Goal: Check status: Check status

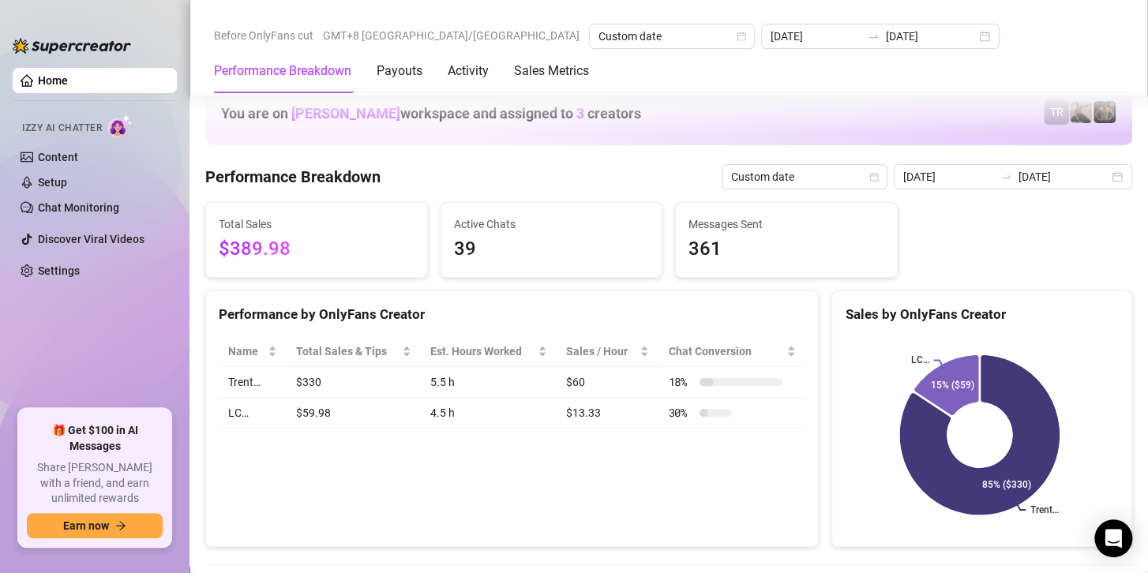
scroll to position [2210, 0]
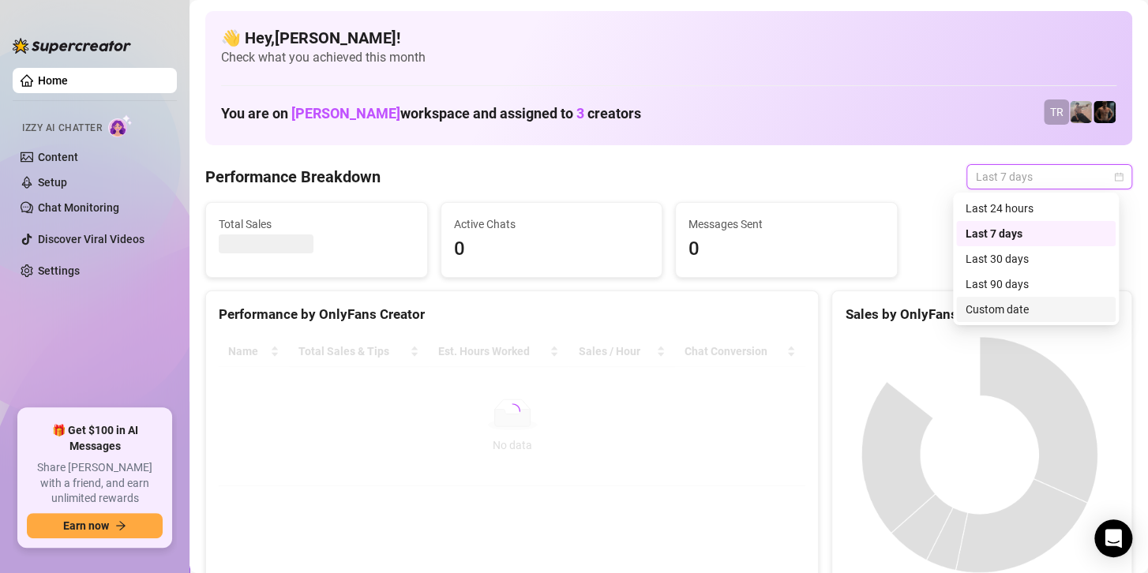
click at [976, 309] on div "Custom date" at bounding box center [1035, 309] width 140 height 17
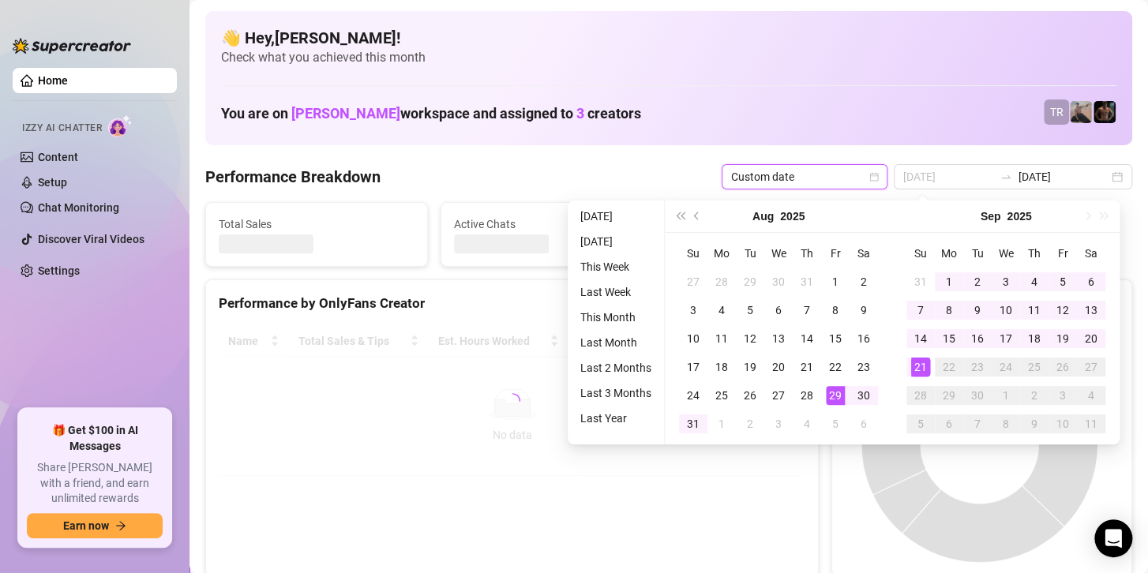
click at [921, 366] on div "21" at bounding box center [920, 367] width 19 height 19
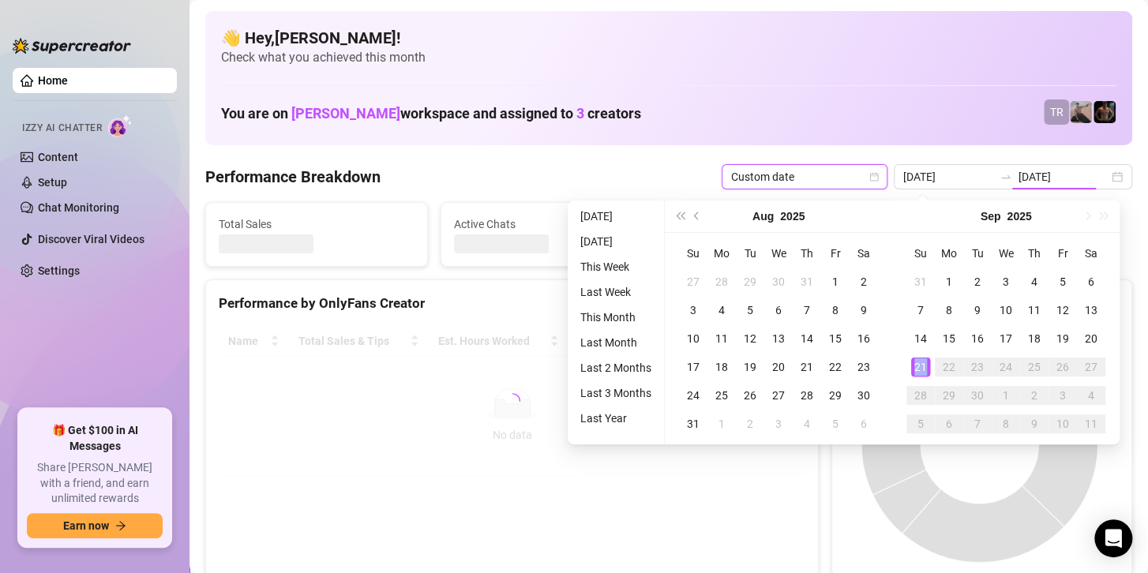
type input "[DATE]"
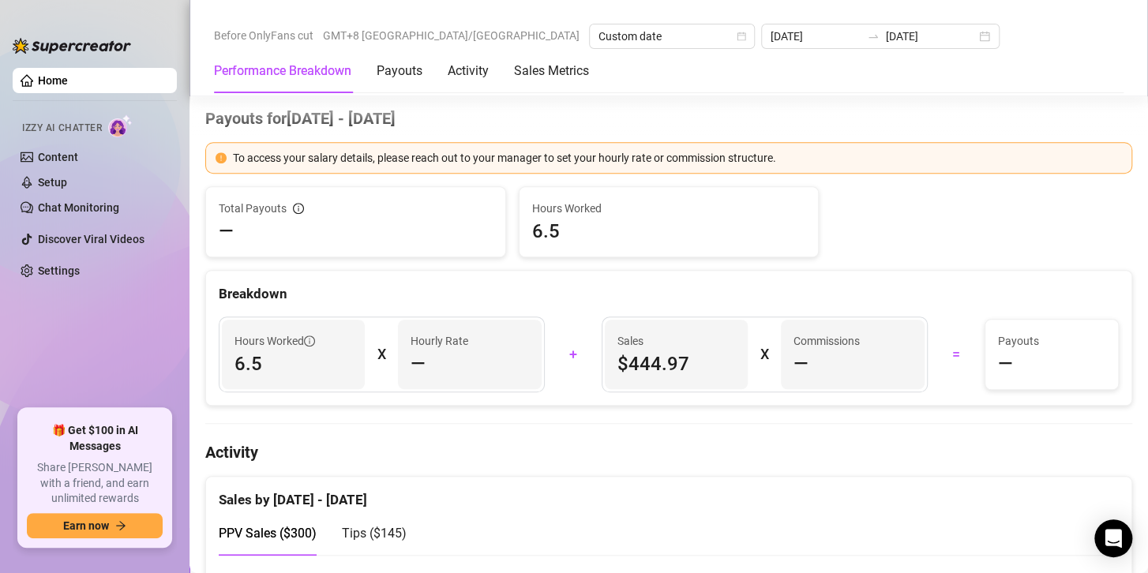
scroll to position [789, 0]
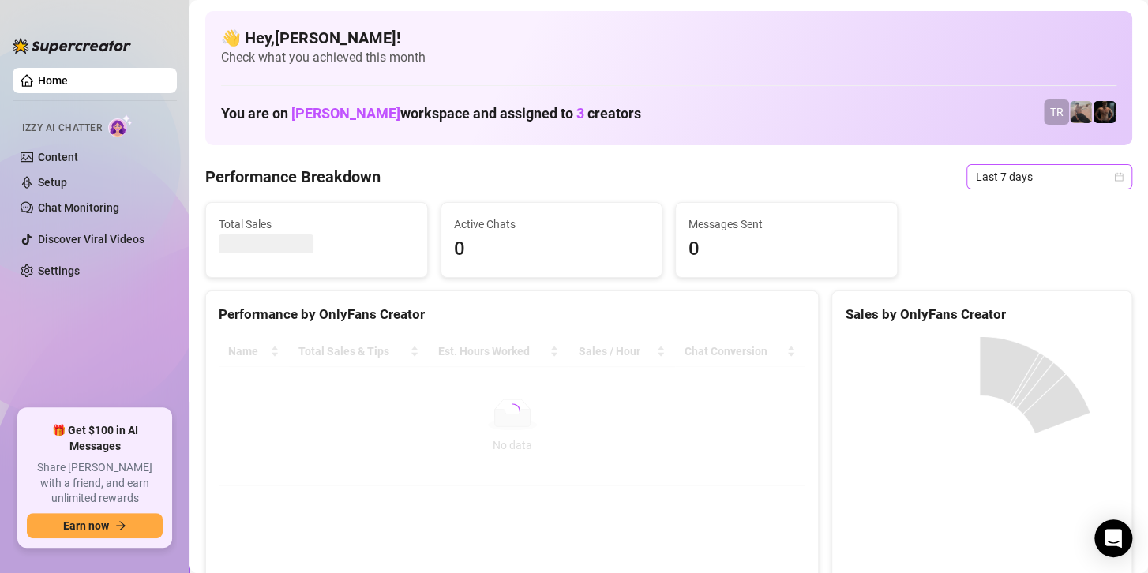
click at [1019, 187] on span "Last 7 days" at bounding box center [1049, 177] width 147 height 24
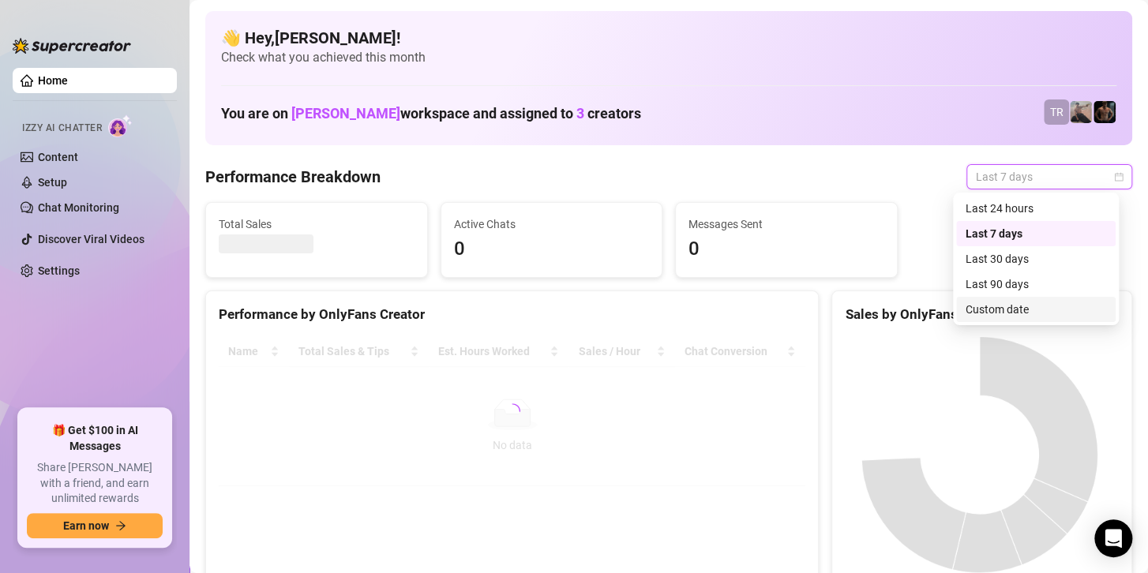
click at [983, 309] on div "Custom date" at bounding box center [1035, 309] width 140 height 17
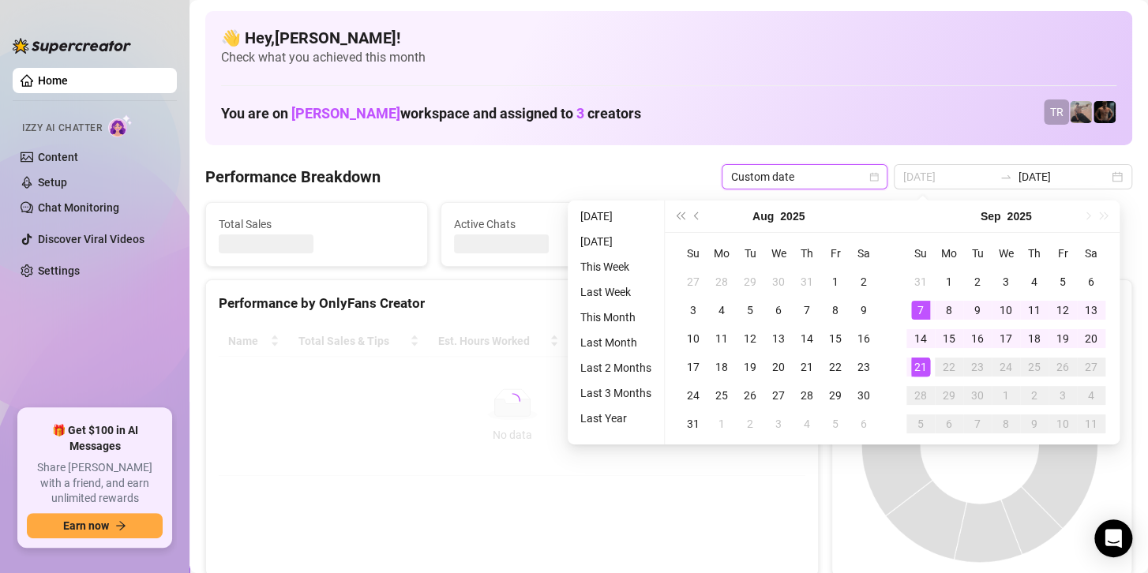
click at [947, 275] on div "1" at bounding box center [948, 281] width 19 height 19
click at [917, 365] on div "21" at bounding box center [920, 367] width 19 height 19
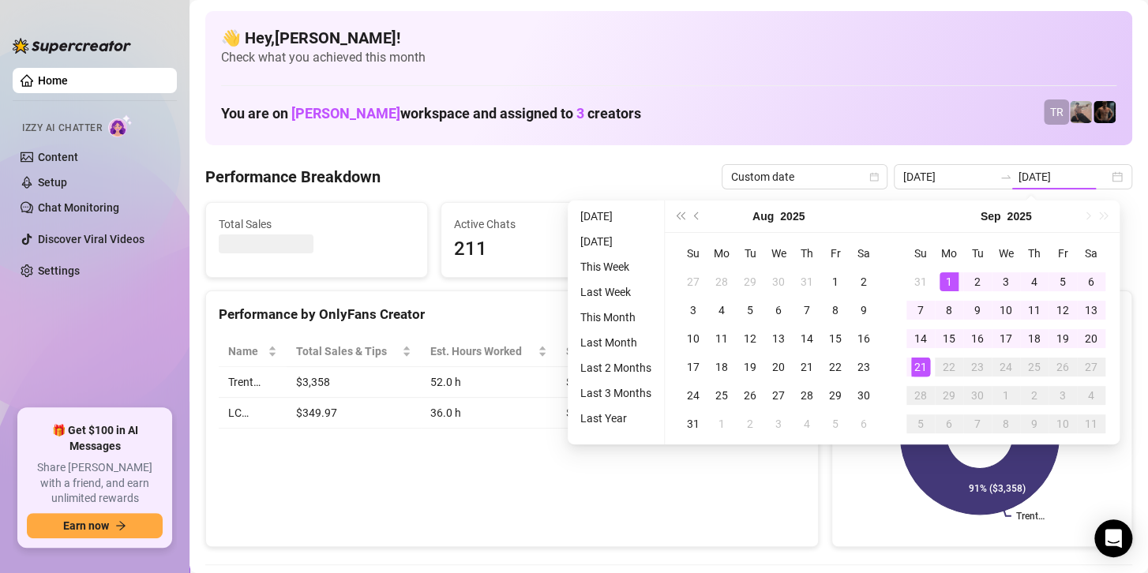
type input "2025-09-14"
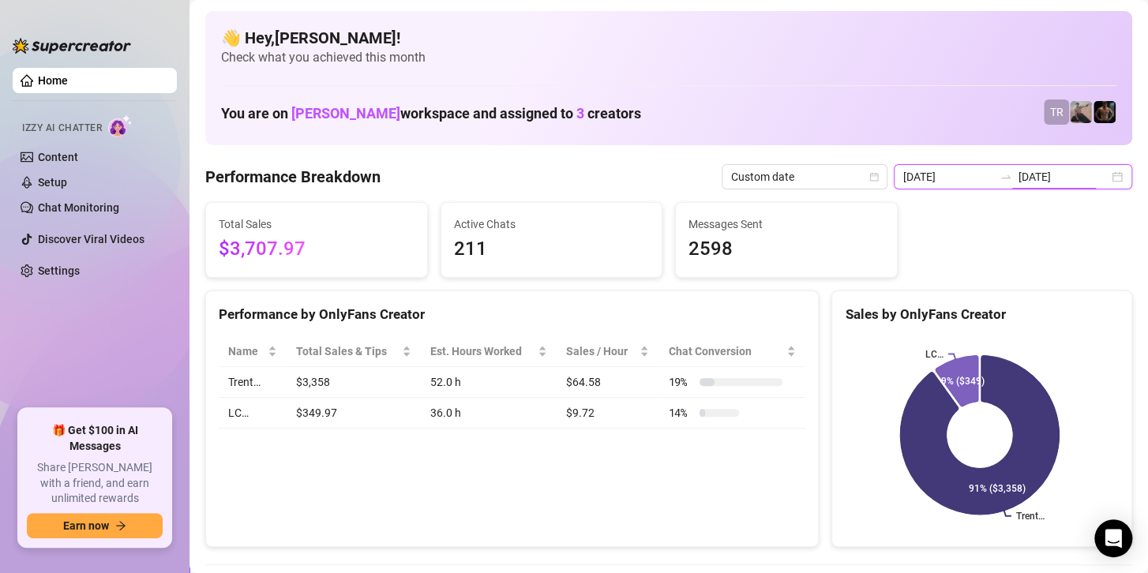
click at [1018, 168] on input "[DATE]" at bounding box center [1063, 176] width 90 height 17
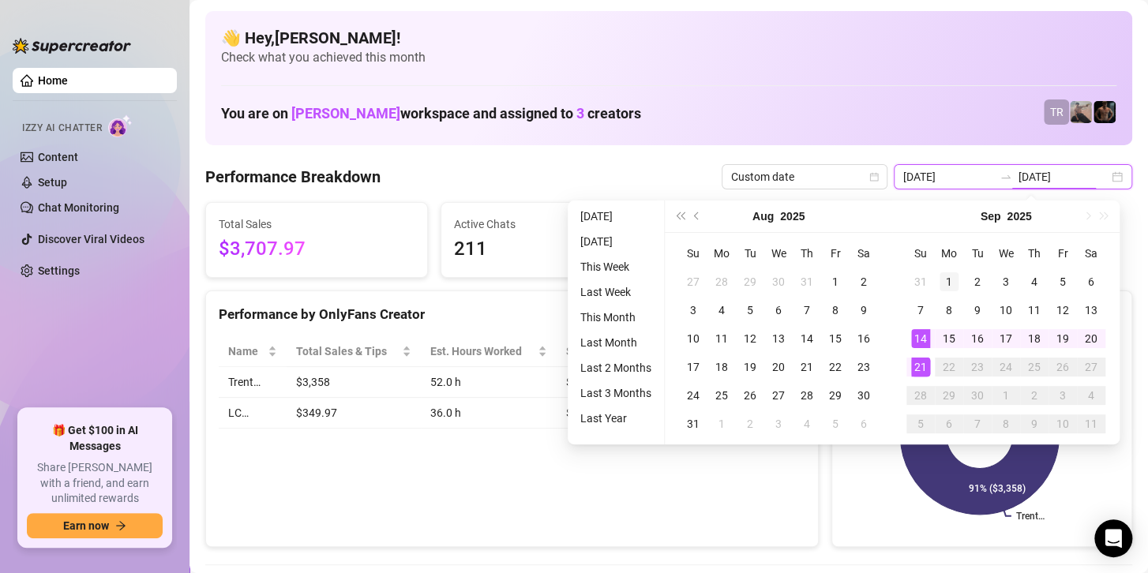
type input "2025-09-01"
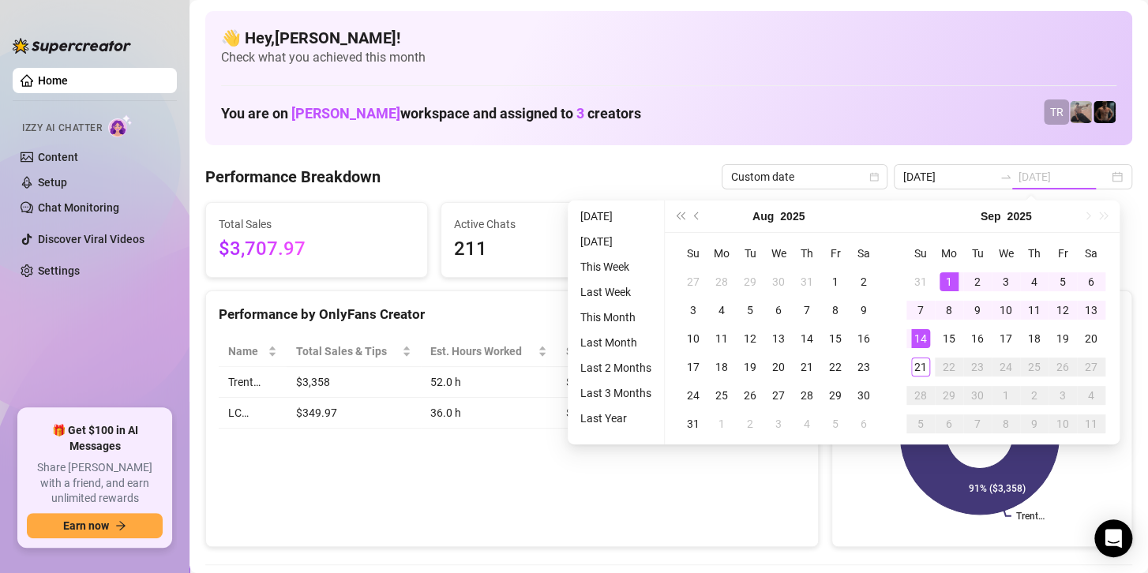
click at [948, 278] on div "1" at bounding box center [948, 281] width 19 height 19
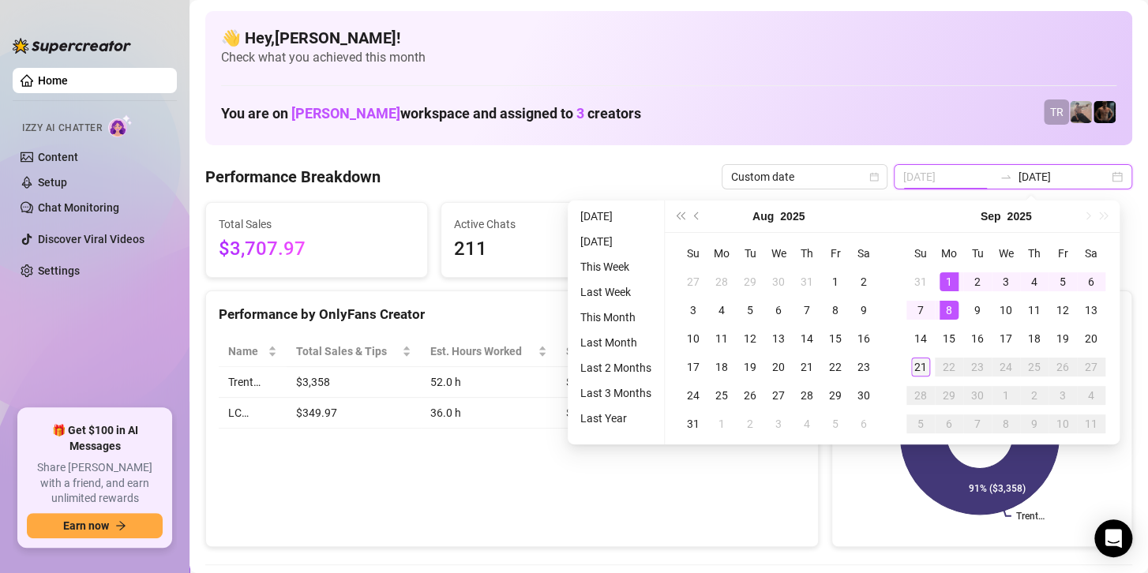
type input "[DATE]"
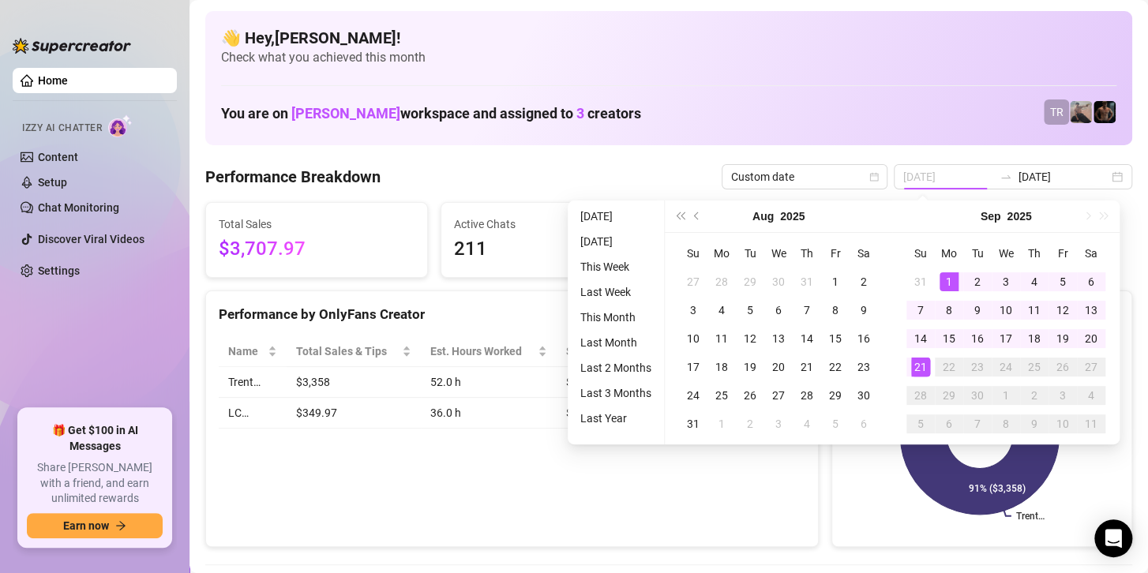
click at [912, 359] on div "21" at bounding box center [920, 367] width 19 height 19
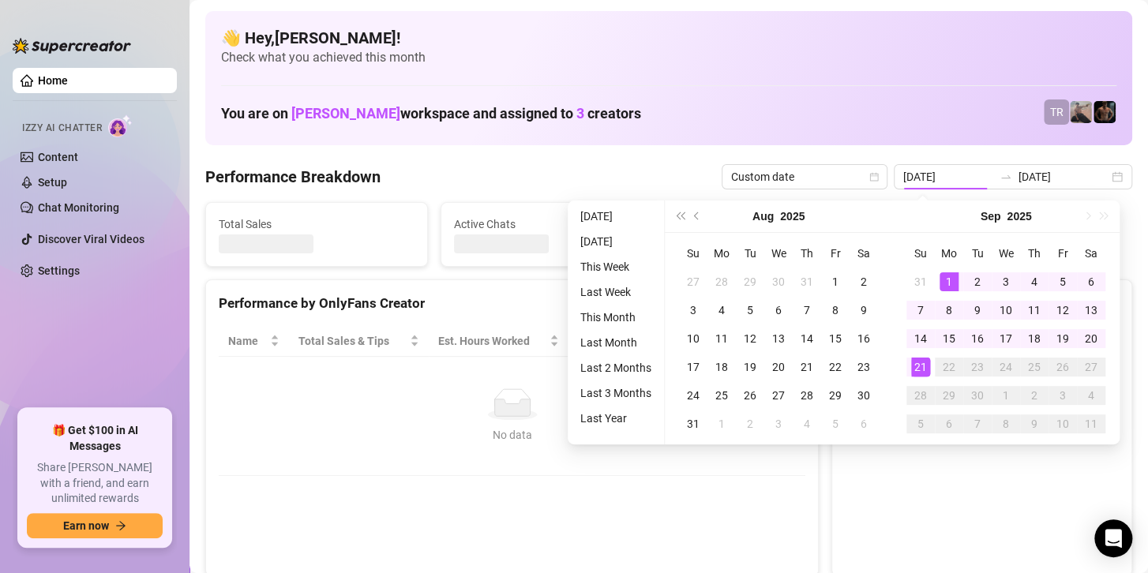
type input "2025-09-01"
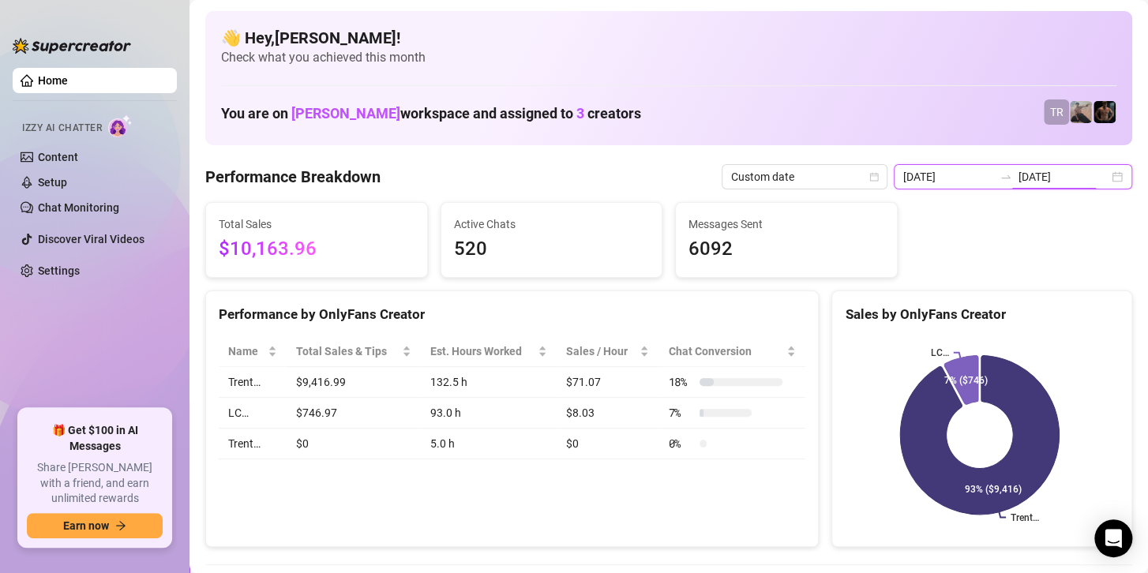
click at [1021, 174] on input "[DATE]" at bounding box center [1063, 176] width 90 height 17
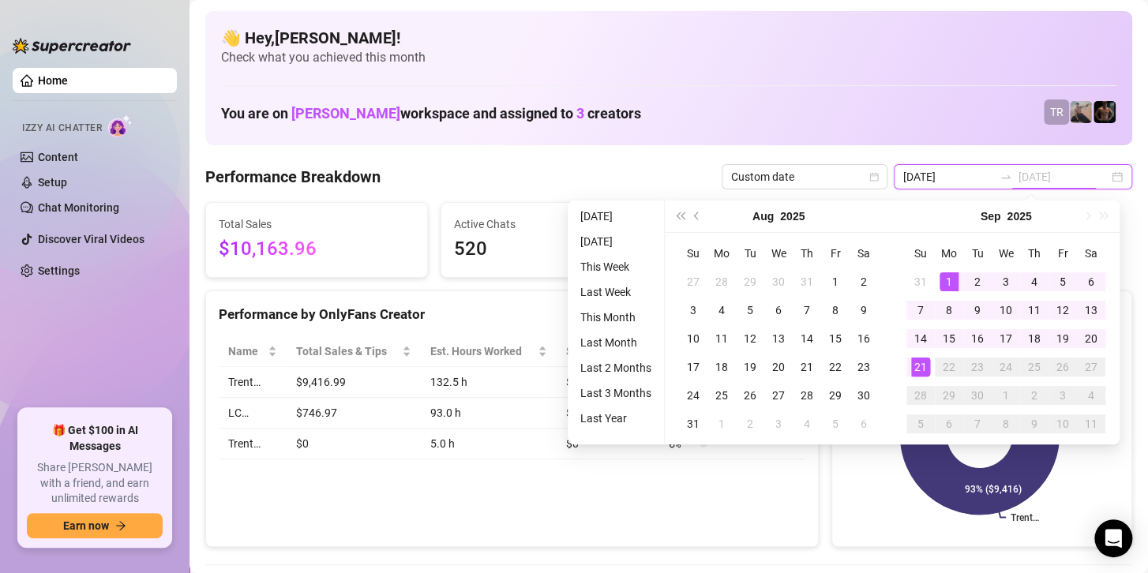
type input "[DATE]"
click at [920, 364] on div "21" at bounding box center [920, 367] width 19 height 19
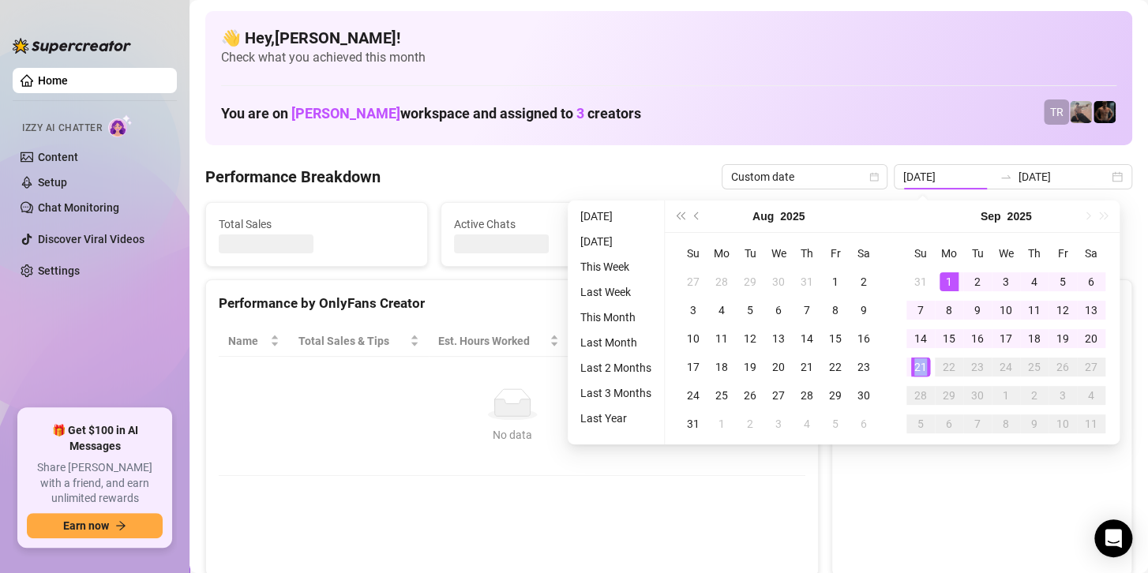
type input "[DATE]"
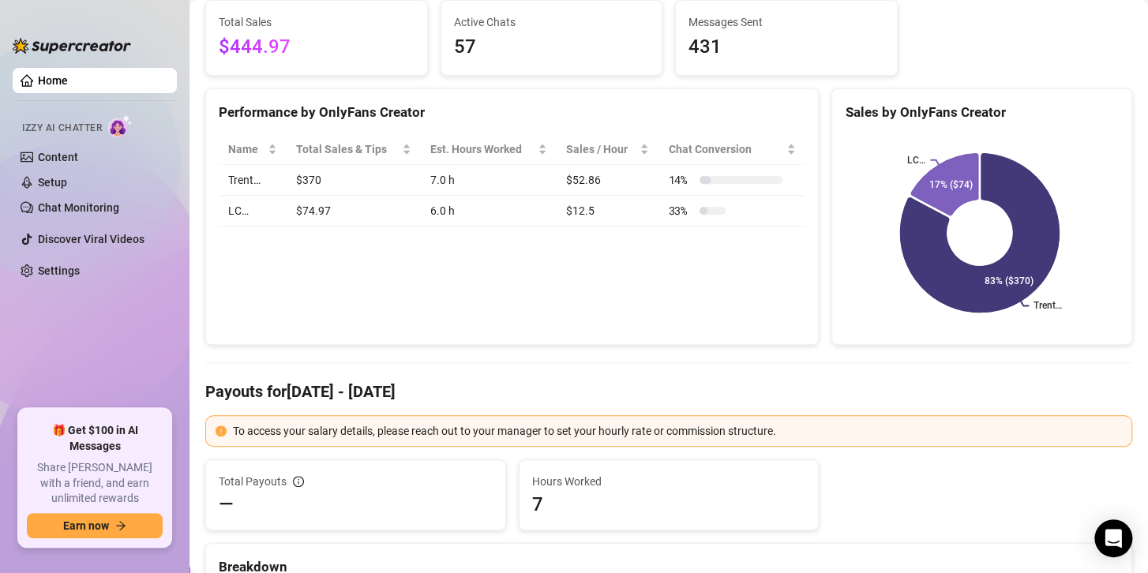
scroll to position [237, 0]
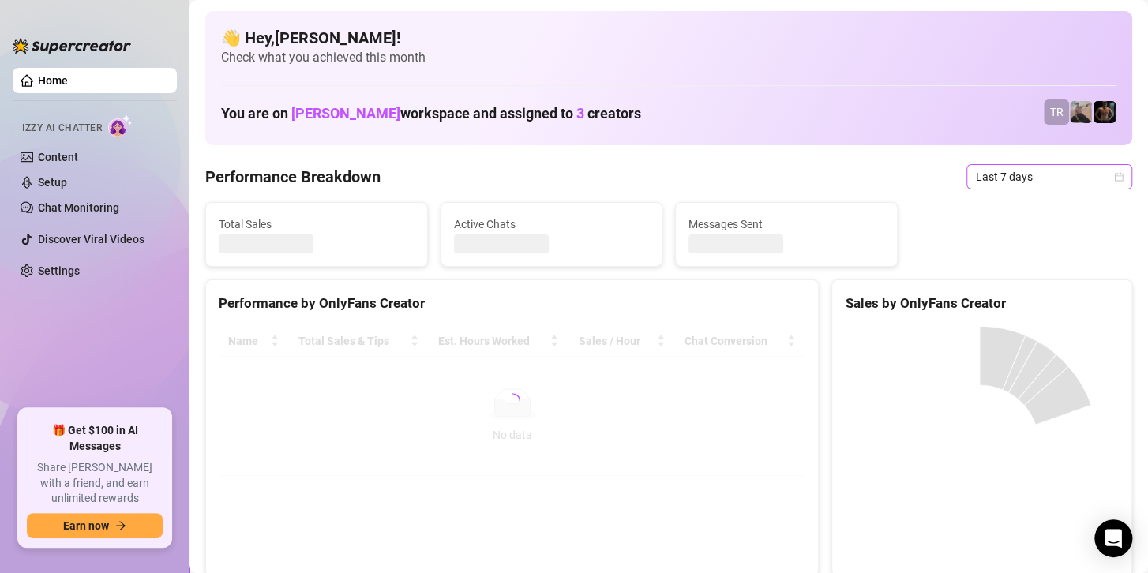
click at [1053, 181] on span "Last 7 days" at bounding box center [1049, 177] width 147 height 24
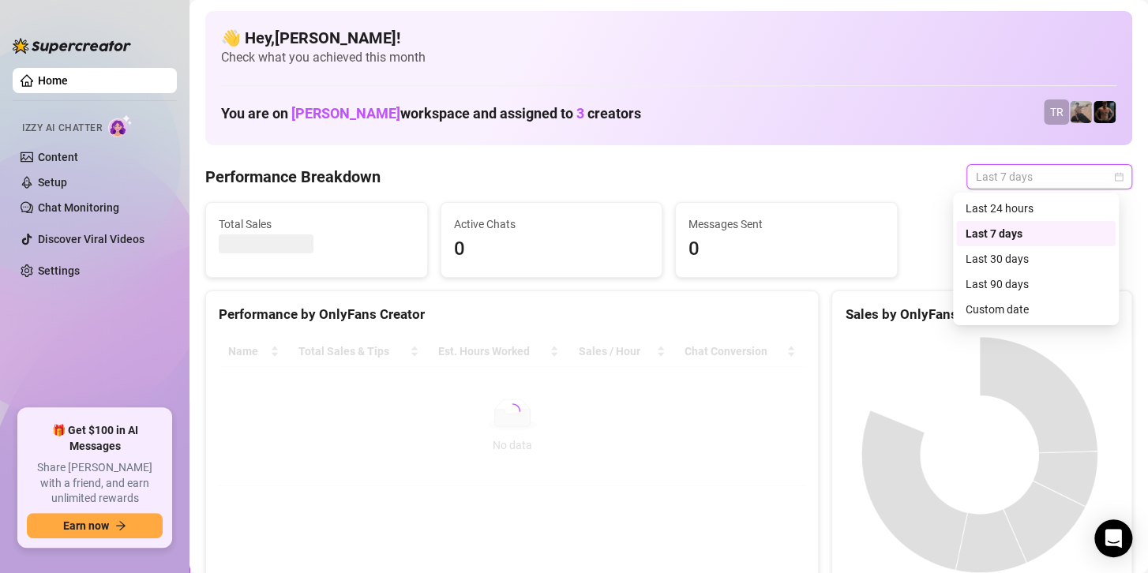
click at [991, 313] on div "Last 24 hours Last 7 days Last 30 days Last 24 hours Last 7 days Last 30 days L…" at bounding box center [1036, 259] width 166 height 133
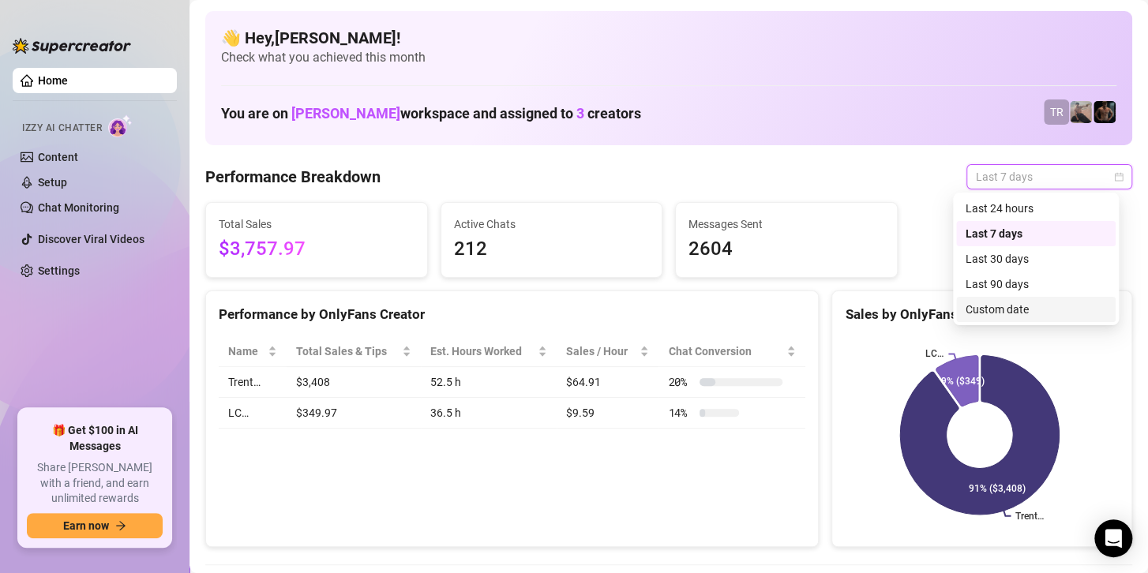
click at [1000, 311] on div "Custom date" at bounding box center [1035, 309] width 140 height 17
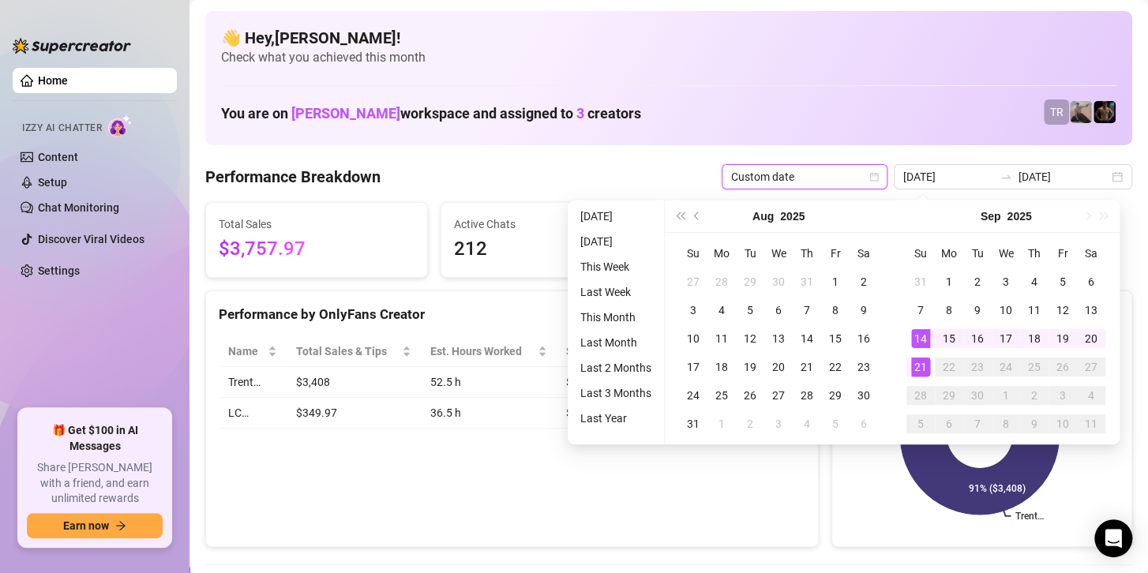
type input "[DATE]"
click at [923, 368] on div "21" at bounding box center [920, 367] width 19 height 19
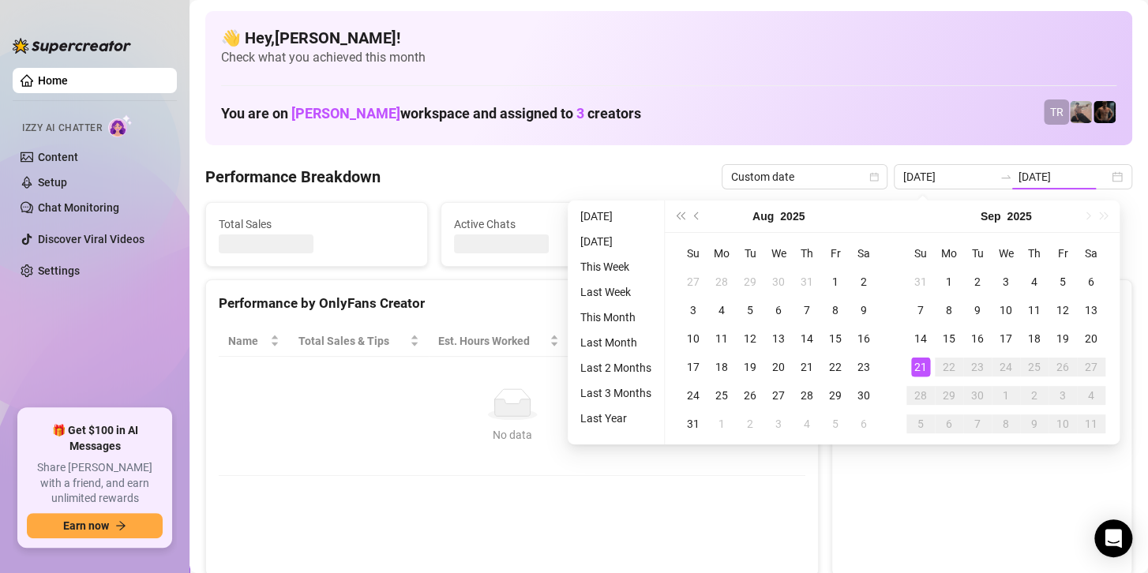
type input "[DATE]"
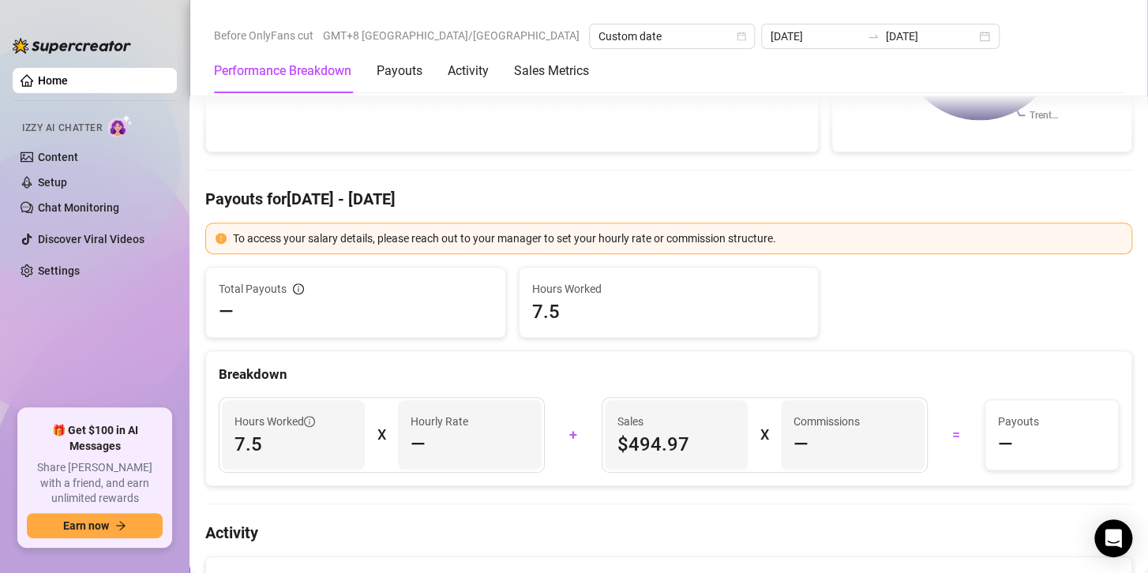
scroll to position [79, 0]
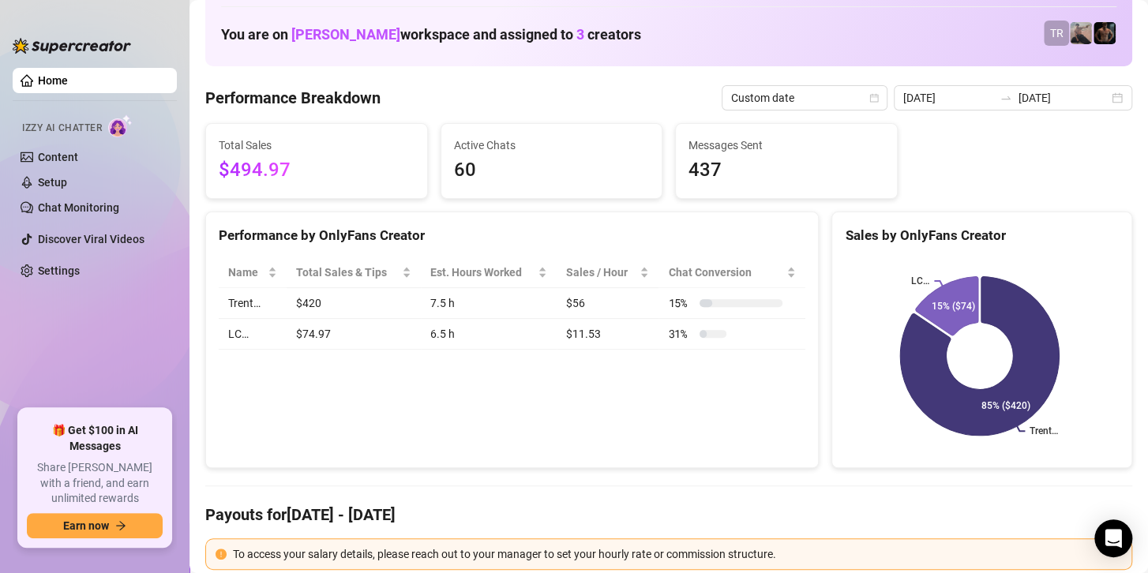
click at [1018, 97] on input "[DATE]" at bounding box center [1063, 97] width 90 height 17
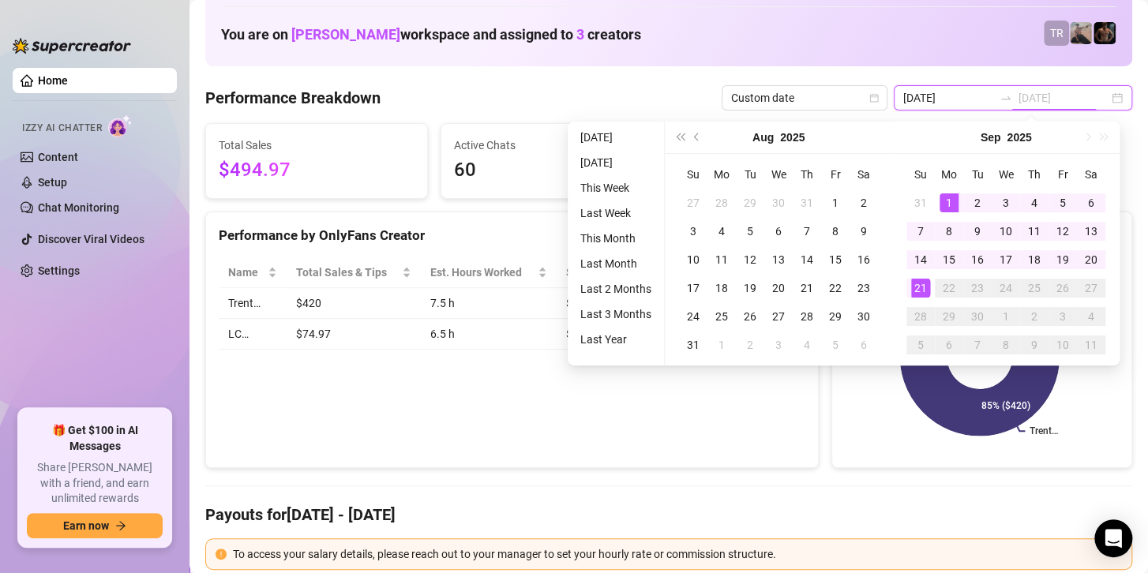
type input "[DATE]"
click at [943, 199] on div "1" at bounding box center [948, 202] width 19 height 19
type input "[DATE]"
click at [918, 294] on div "21" at bounding box center [920, 288] width 19 height 19
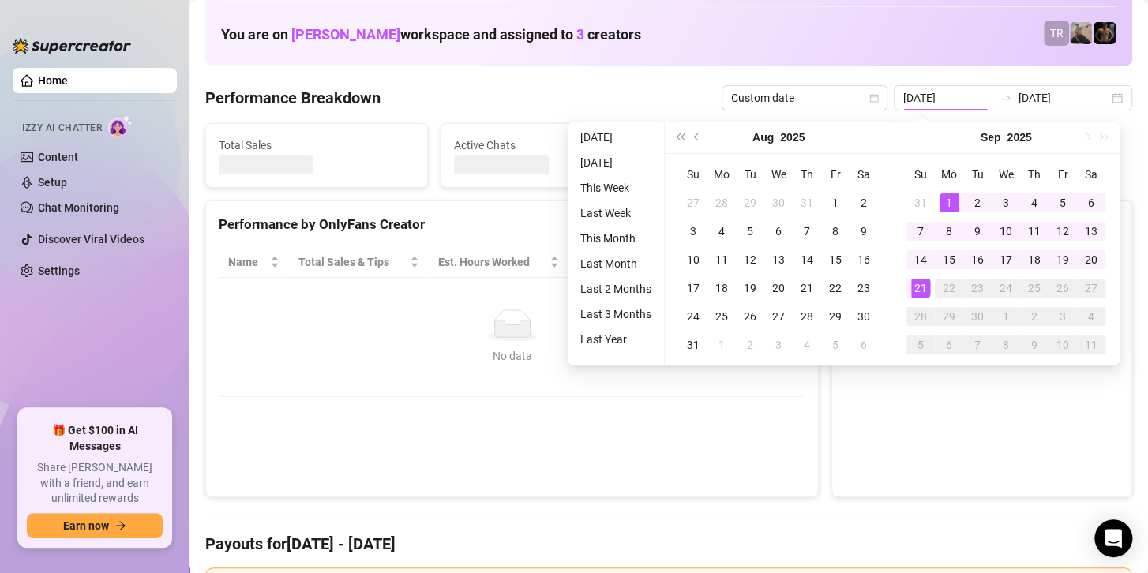
type input "[DATE]"
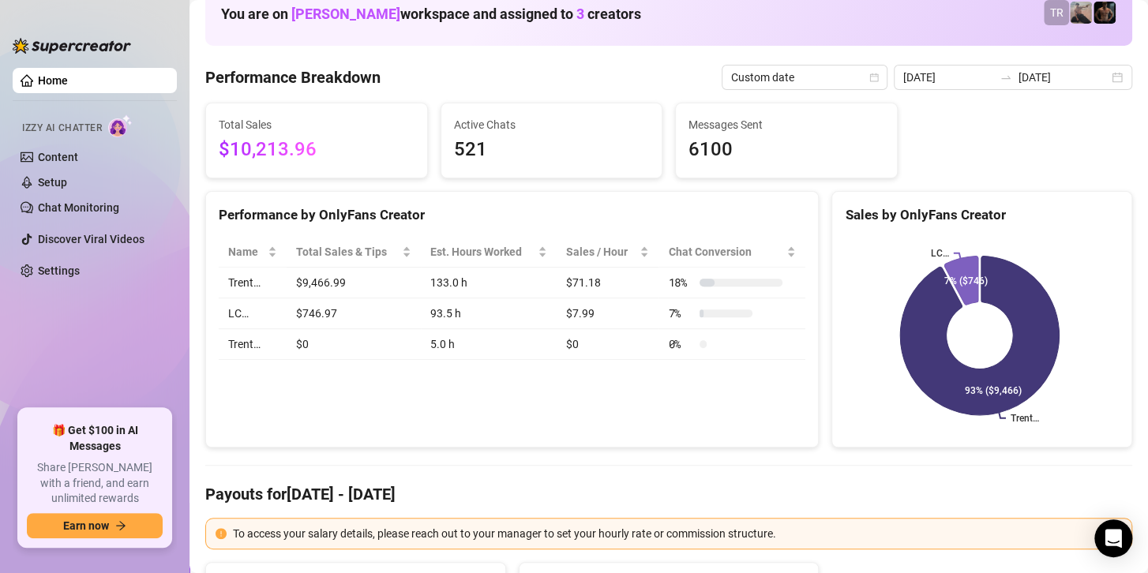
scroll to position [0, 0]
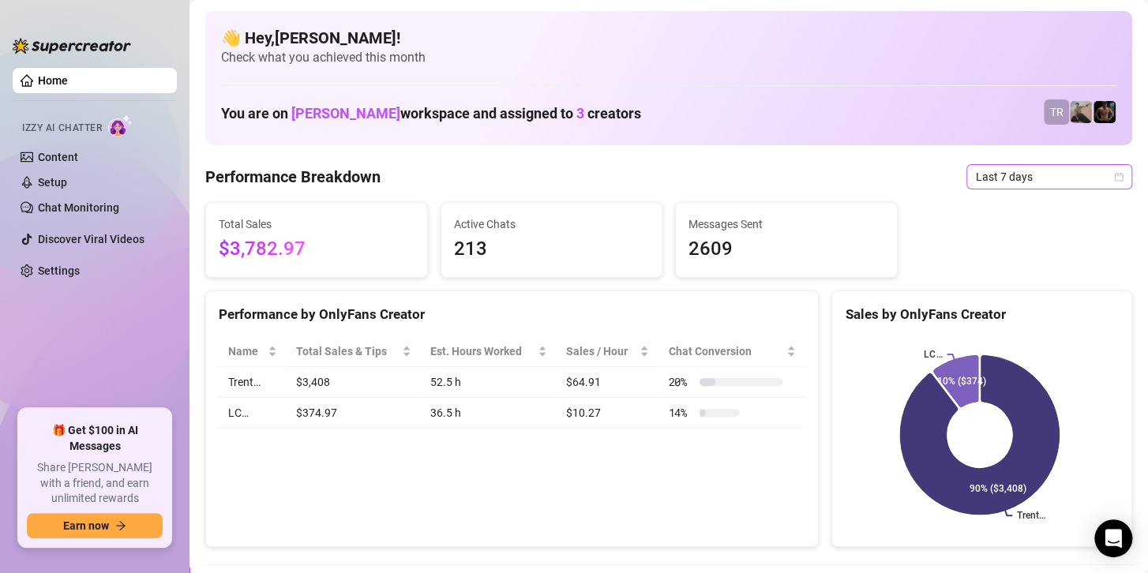
click at [1016, 171] on span "Last 7 days" at bounding box center [1049, 177] width 147 height 24
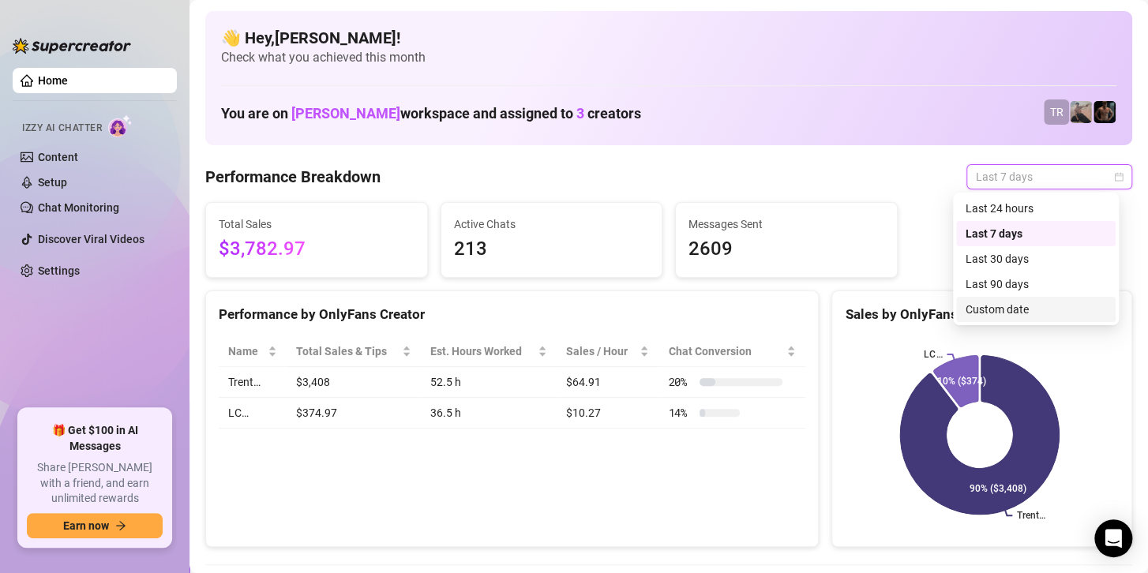
click at [1008, 316] on div "Custom date" at bounding box center [1035, 309] width 140 height 17
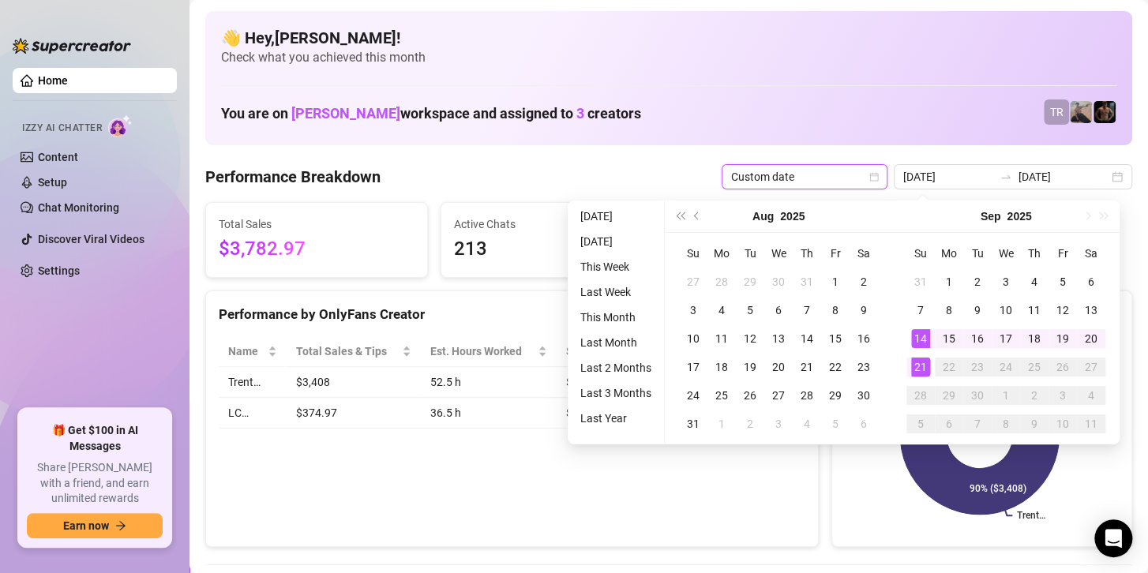
type input "[DATE]"
click at [921, 369] on div "21" at bounding box center [920, 367] width 19 height 19
type input "[DATE]"
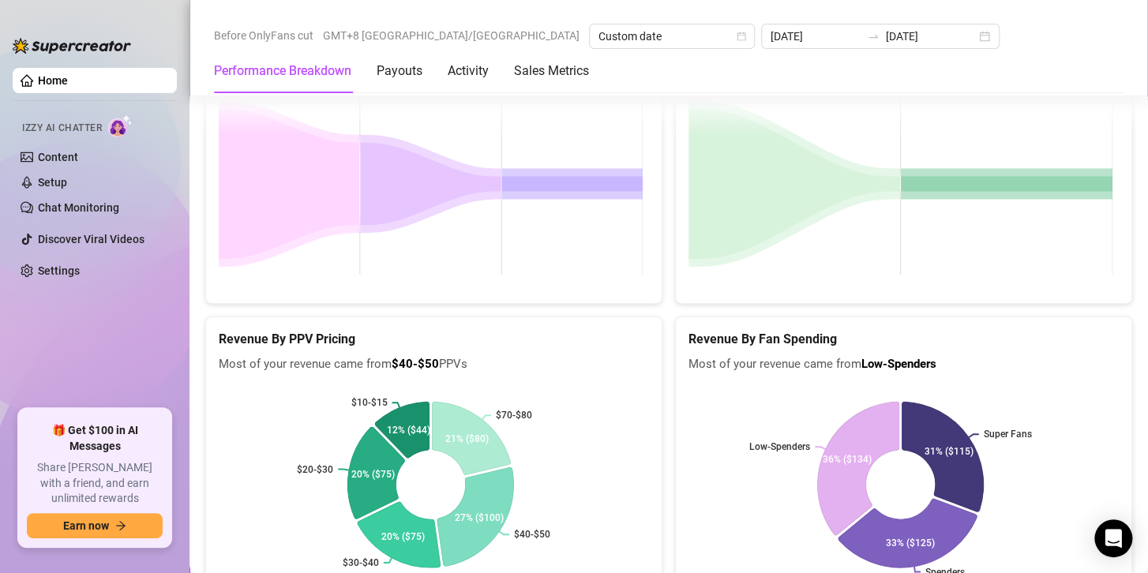
scroll to position [2610, 0]
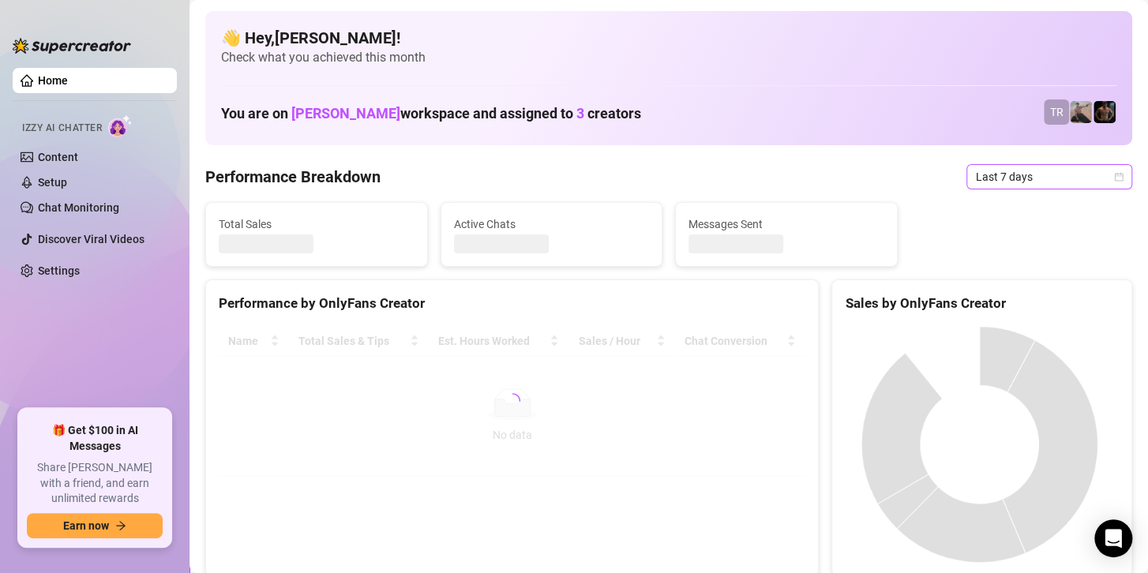
click at [1004, 184] on span "Last 7 days" at bounding box center [1049, 177] width 147 height 24
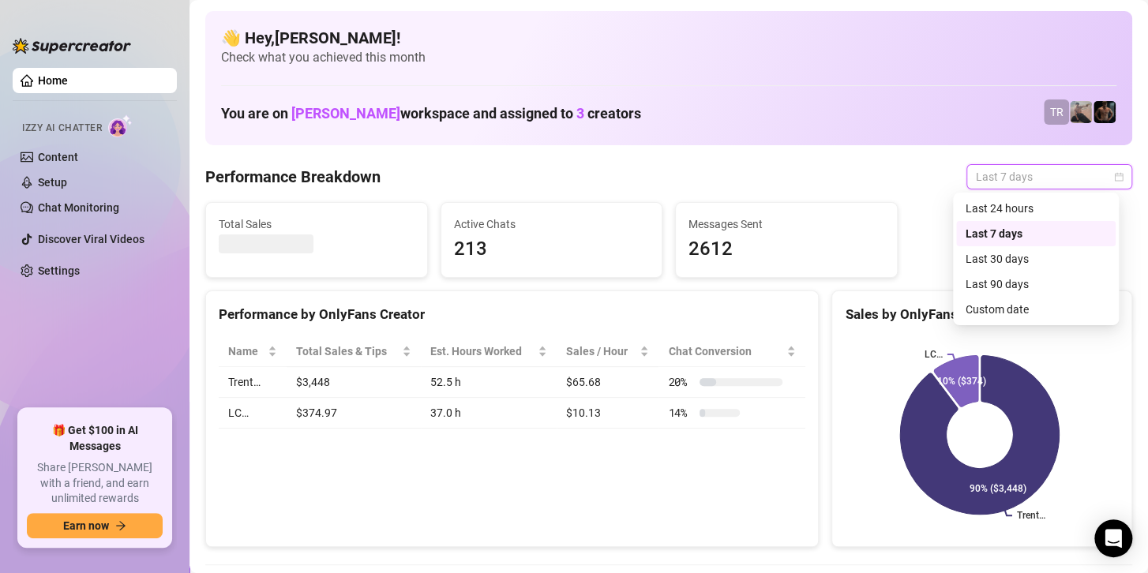
click at [1000, 170] on span "Last 7 days" at bounding box center [1049, 177] width 147 height 24
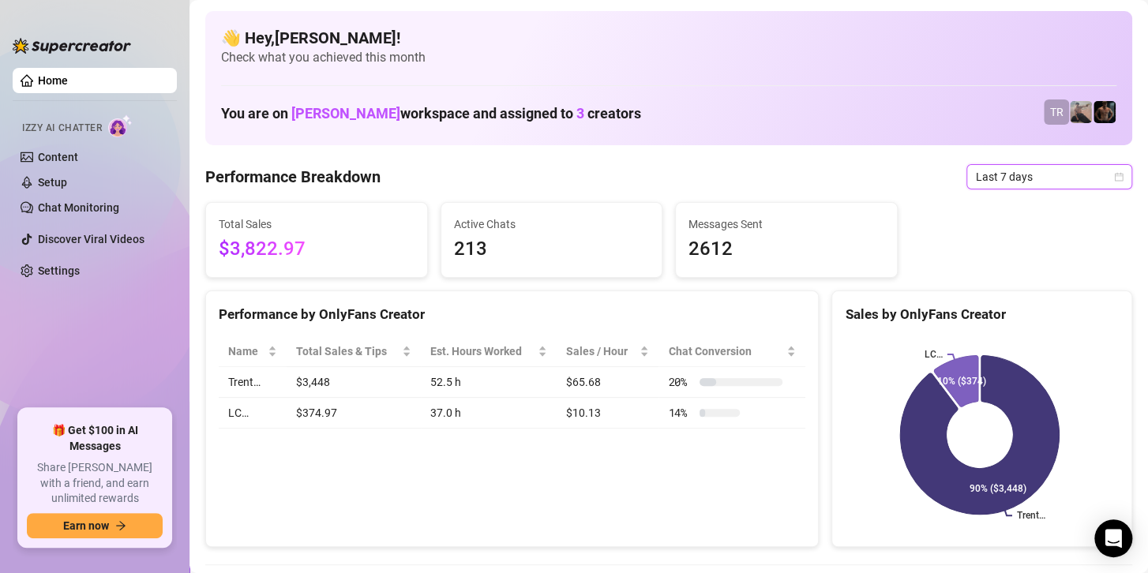
click at [1000, 170] on span "Last 7 days" at bounding box center [1049, 177] width 147 height 24
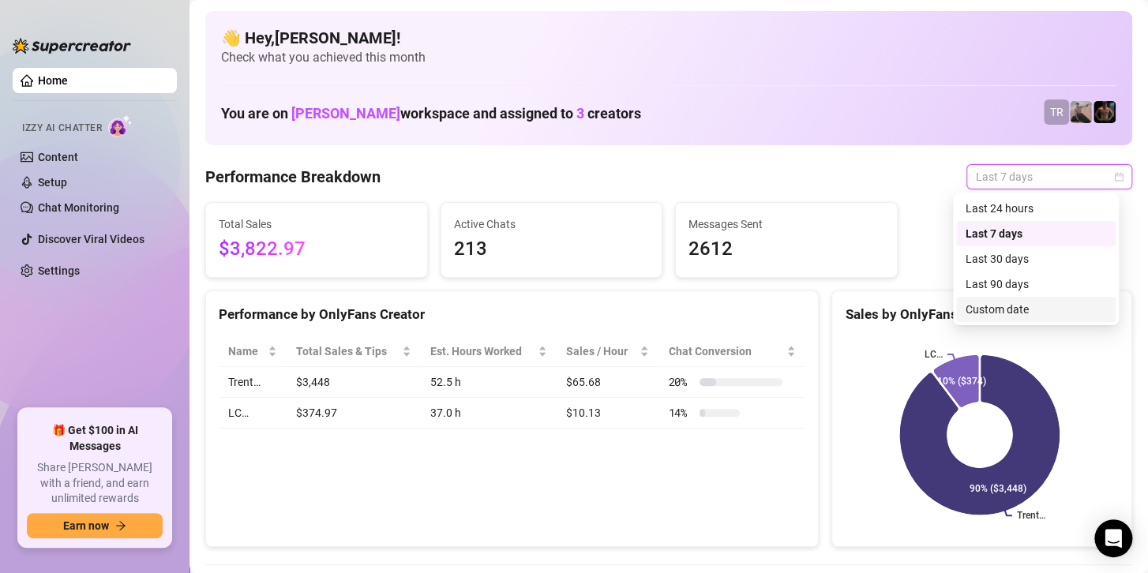
click at [997, 303] on div "Custom date" at bounding box center [1035, 309] width 140 height 17
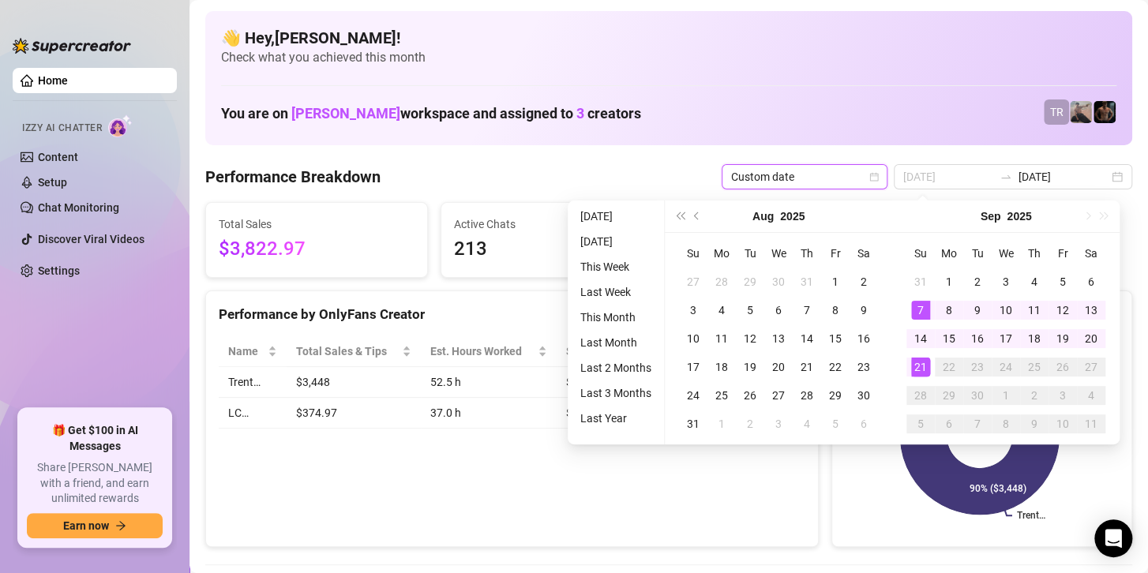
type input "[DATE]"
click at [918, 365] on div "21" at bounding box center [920, 367] width 19 height 19
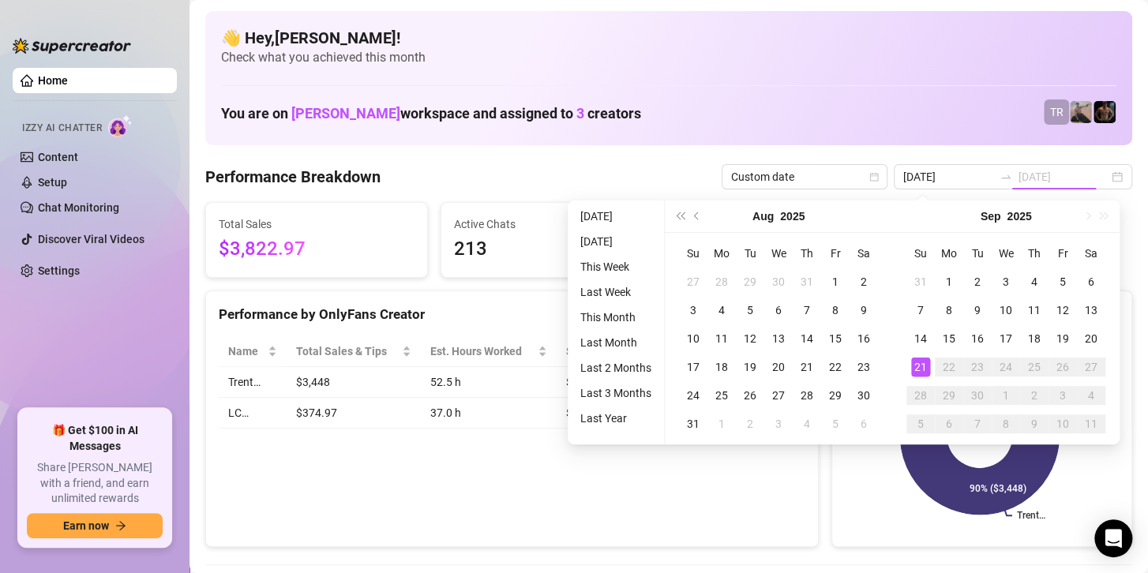
click at [918, 365] on div "21" at bounding box center [920, 367] width 19 height 19
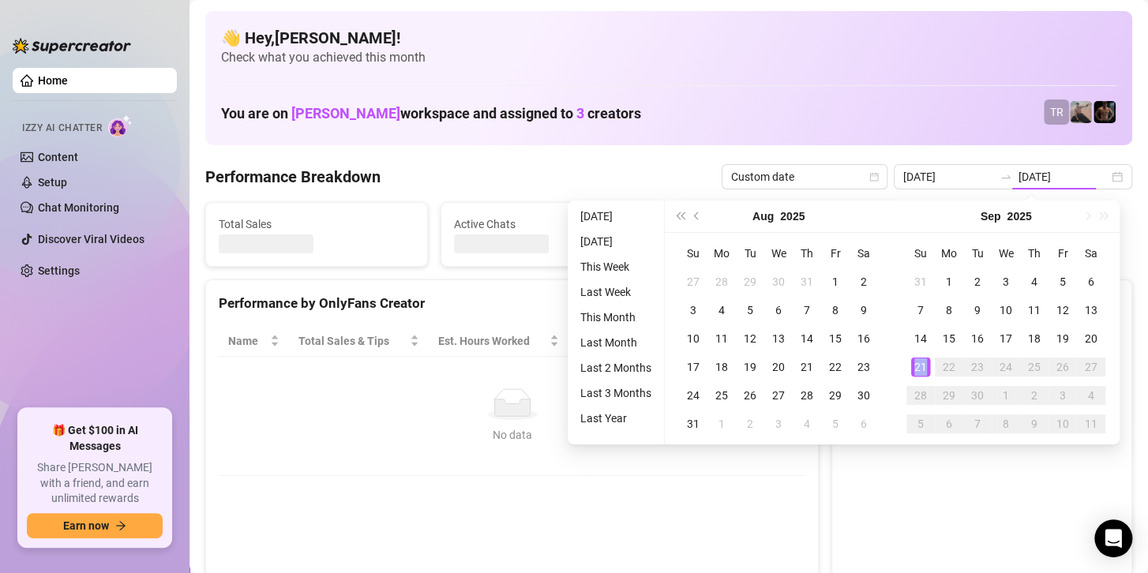
type input "[DATE]"
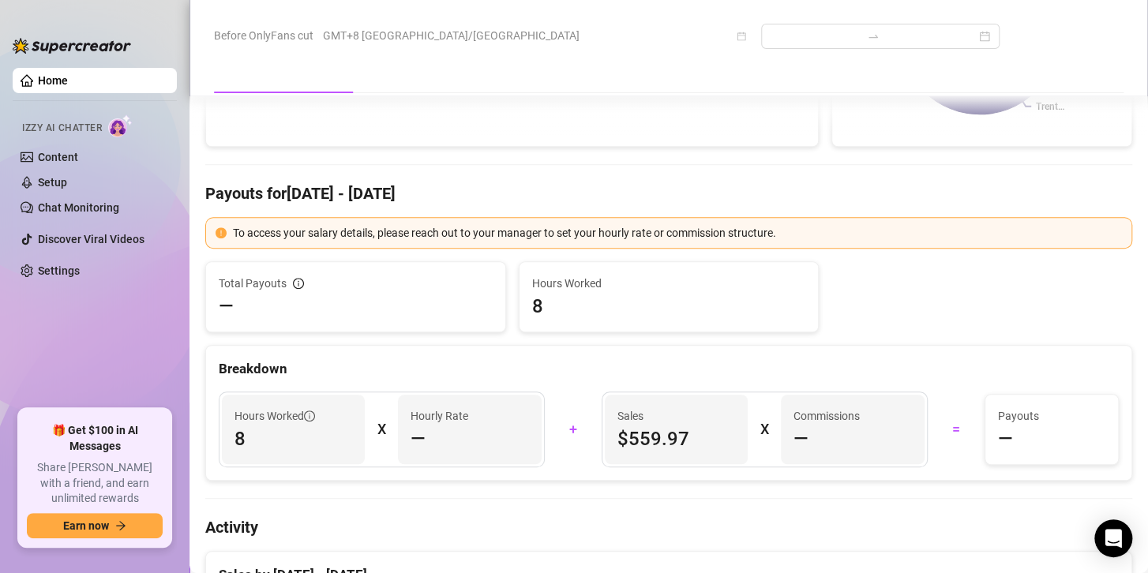
scroll to position [474, 0]
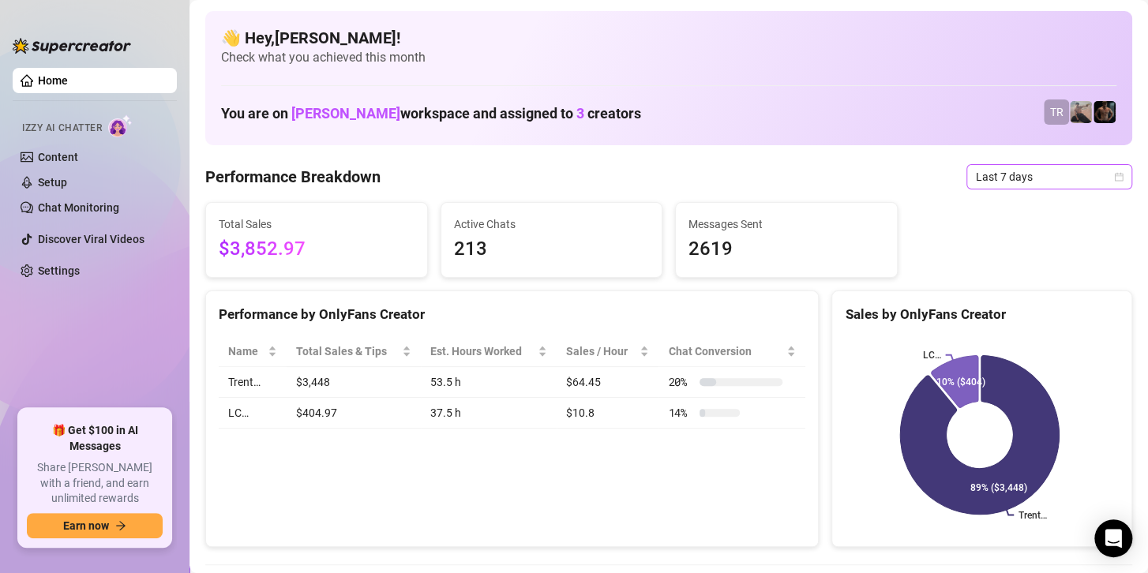
click at [1014, 177] on span "Last 7 days" at bounding box center [1049, 177] width 147 height 24
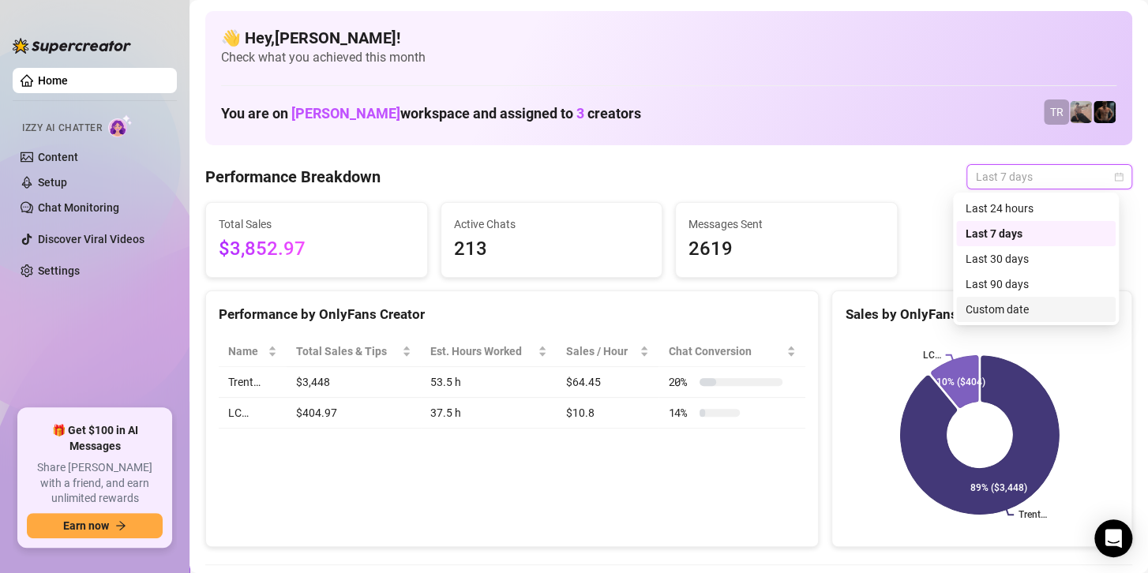
click at [993, 304] on div "Custom date" at bounding box center [1035, 309] width 140 height 17
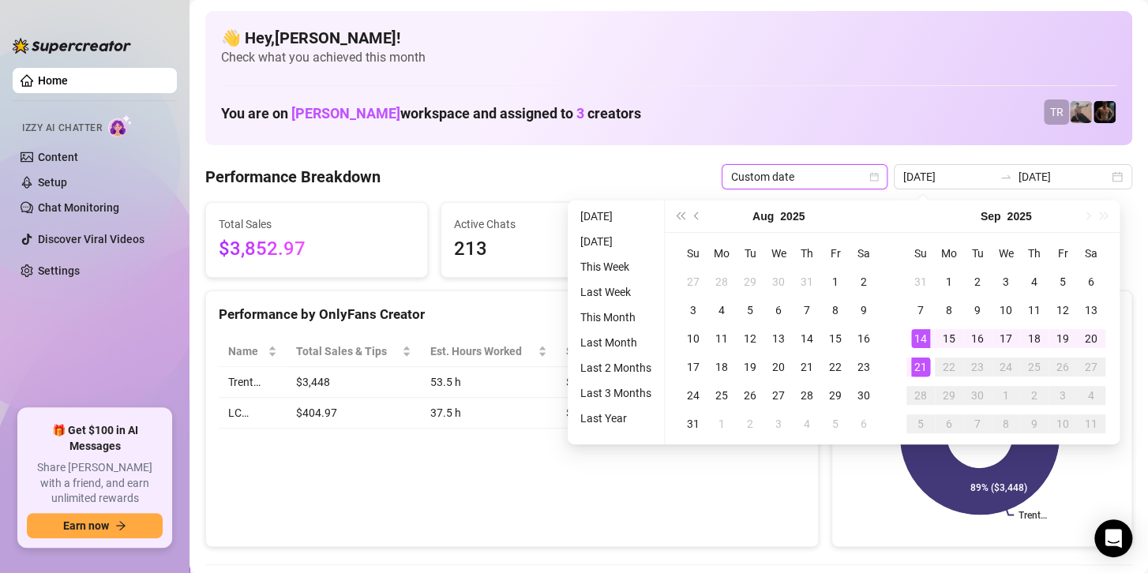
type input "[DATE]"
click at [921, 370] on div "21" at bounding box center [920, 367] width 19 height 19
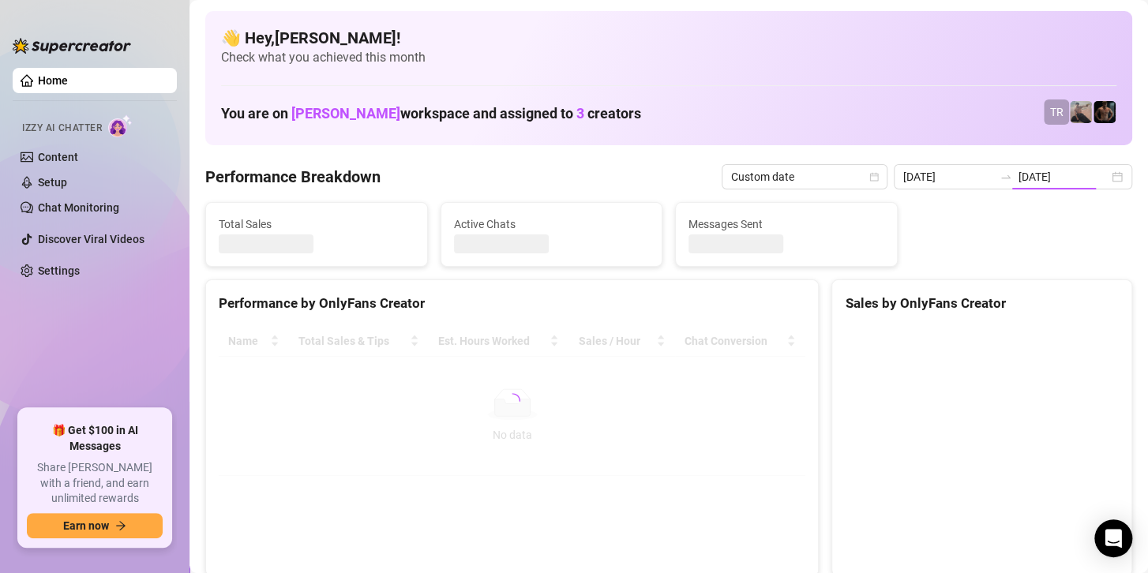
type input "[DATE]"
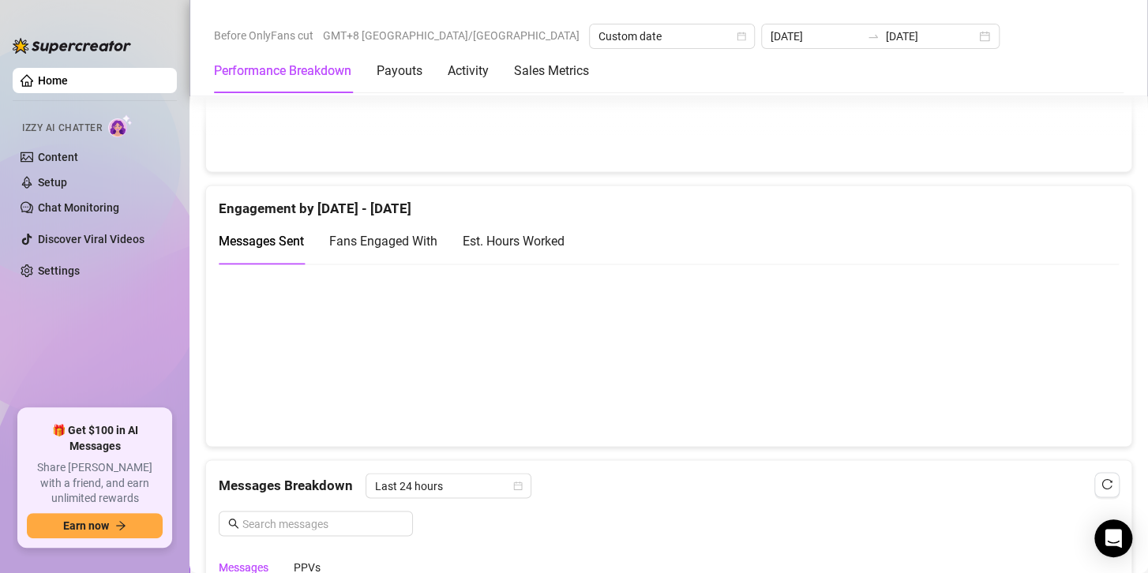
scroll to position [1421, 0]
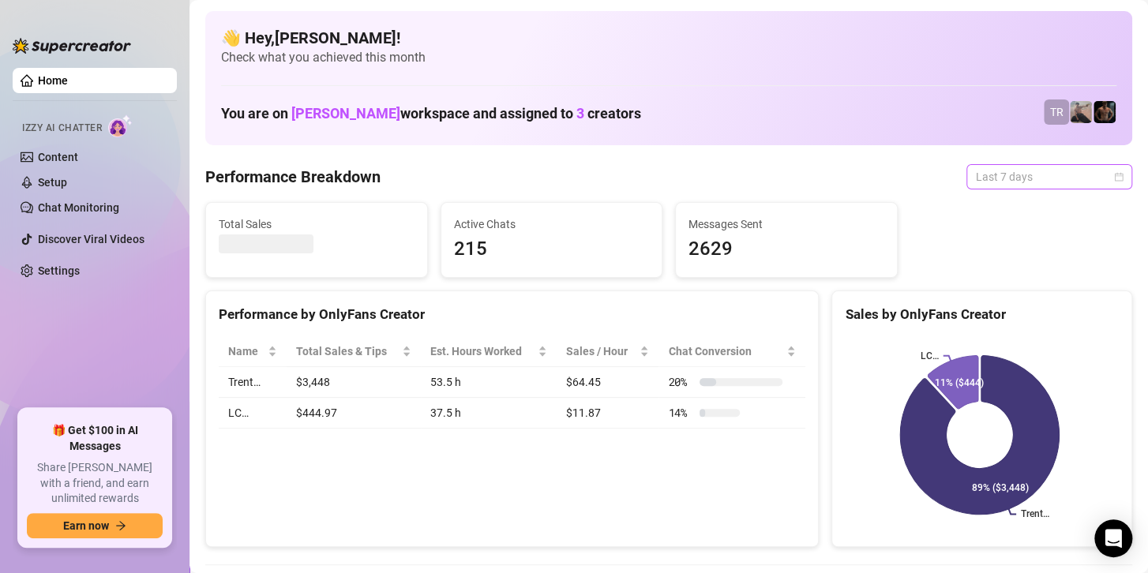
click at [1017, 174] on span "Last 7 days" at bounding box center [1049, 177] width 147 height 24
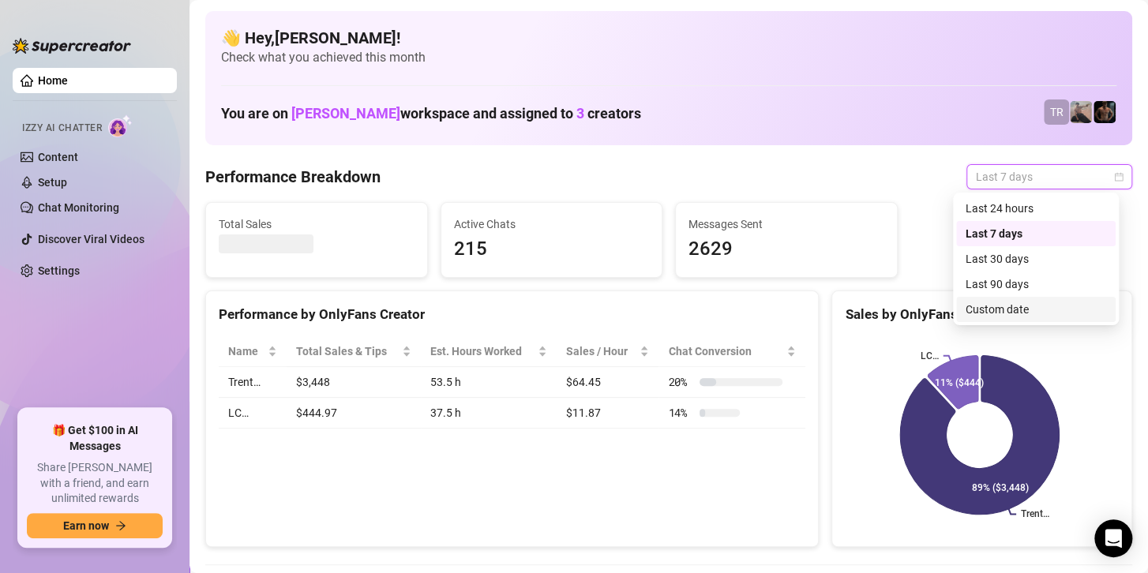
click at [990, 310] on div "Custom date" at bounding box center [1035, 309] width 140 height 17
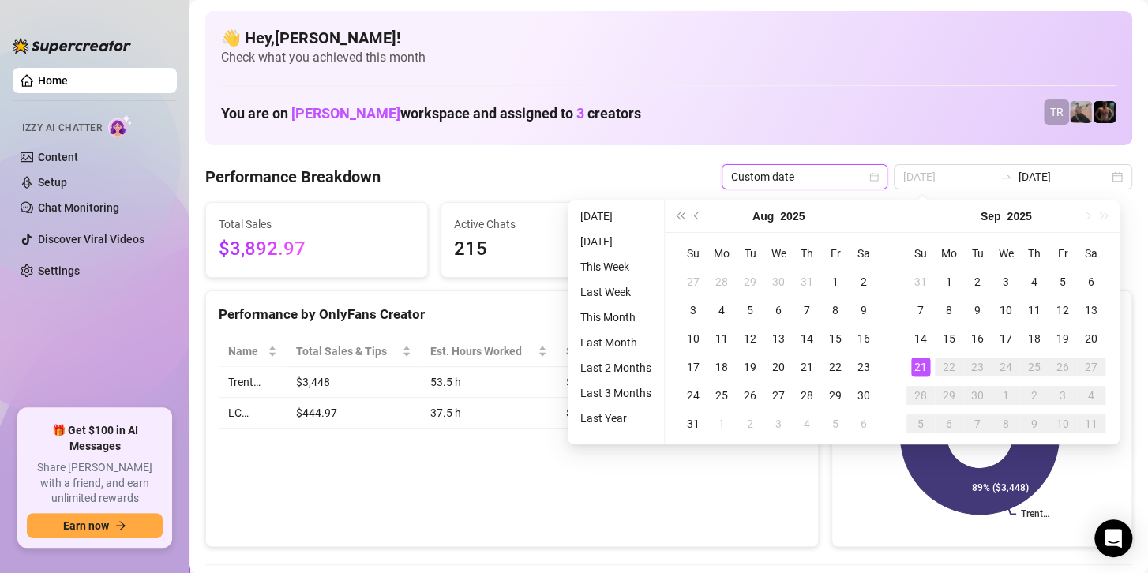
type input "[DATE]"
click at [919, 362] on div "21" at bounding box center [920, 367] width 19 height 19
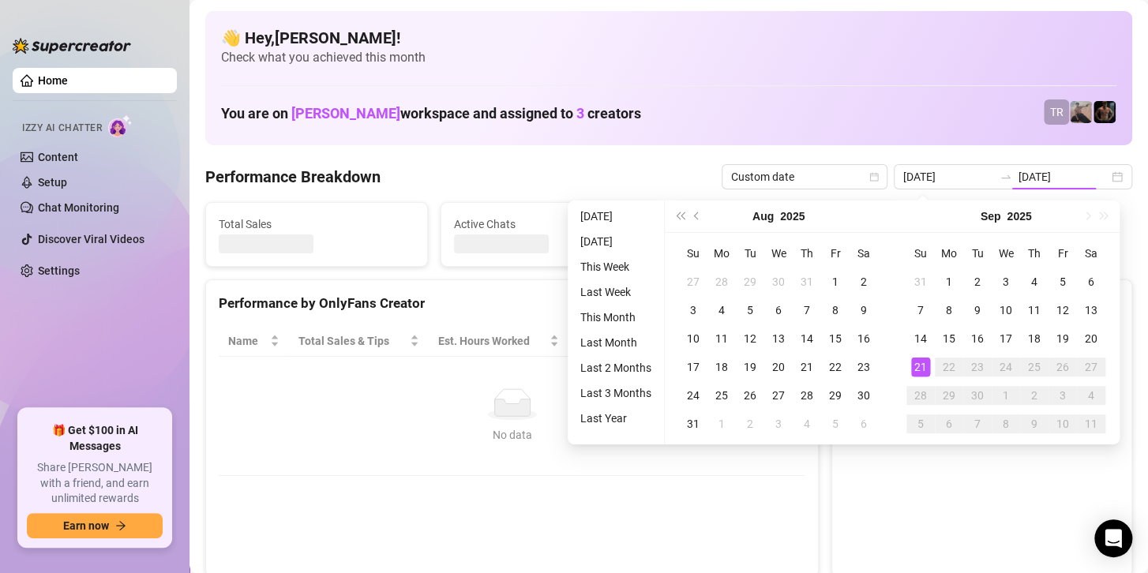
type input "[DATE]"
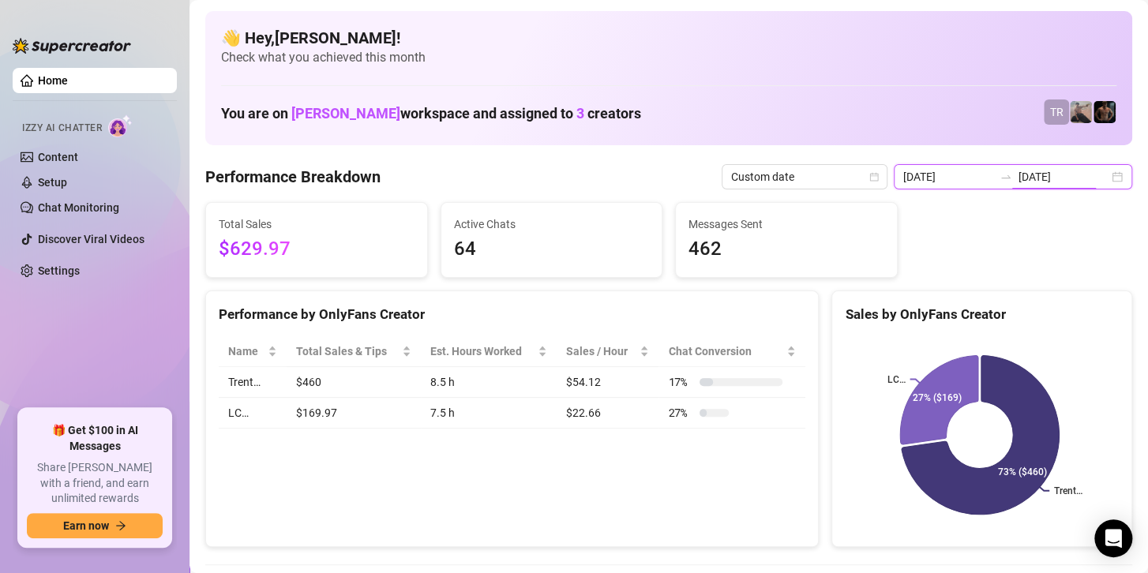
click at [1032, 170] on input "[DATE]" at bounding box center [1063, 176] width 90 height 17
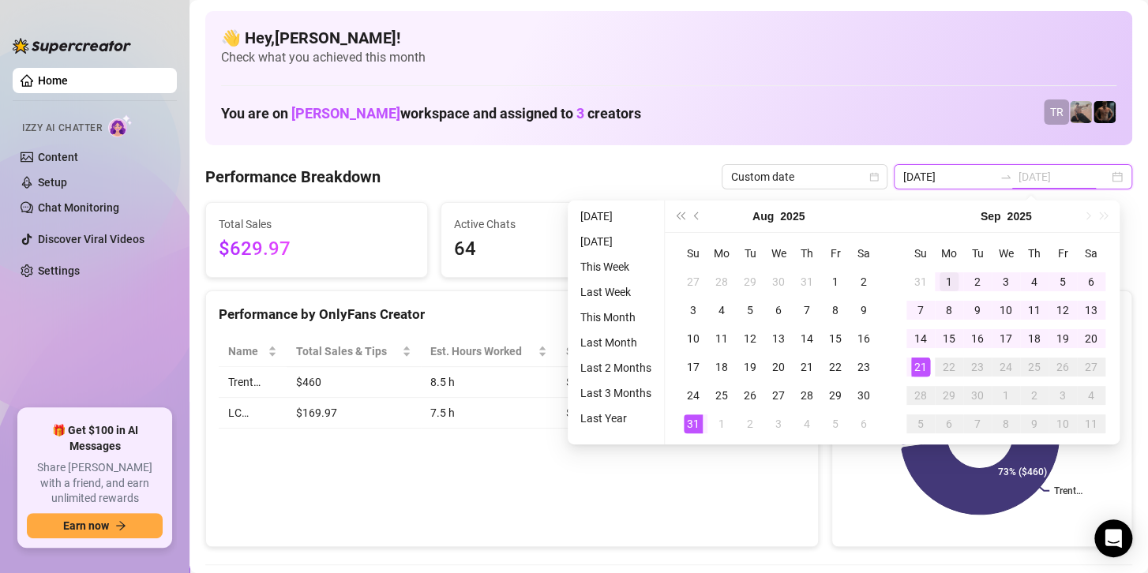
type input "[DATE]"
click at [943, 280] on div "1" at bounding box center [948, 281] width 19 height 19
click at [911, 367] on div "21" at bounding box center [920, 367] width 19 height 19
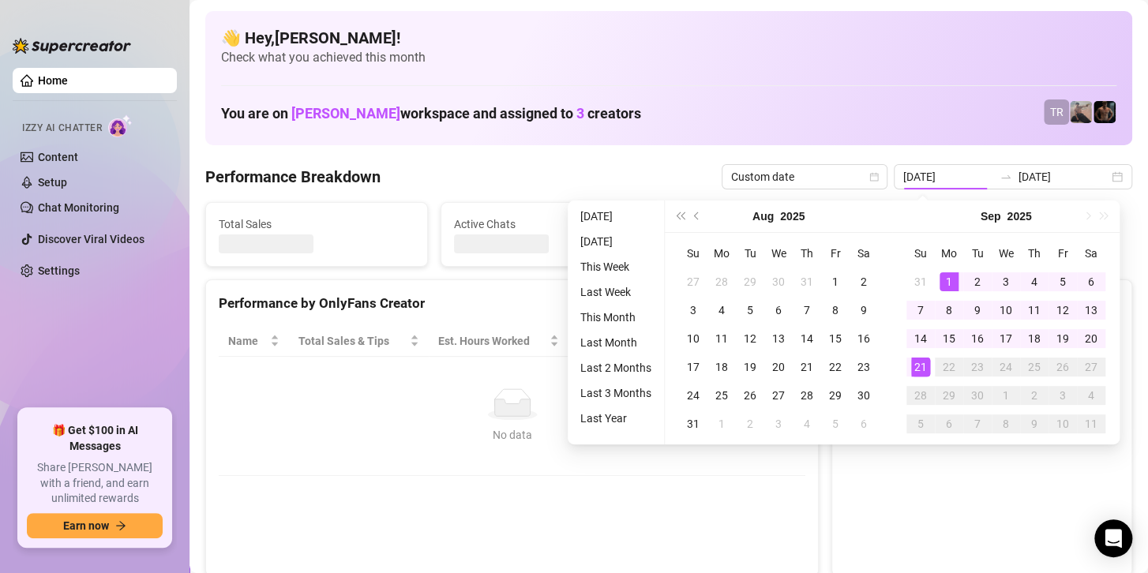
type input "[DATE]"
